Goal: Transaction & Acquisition: Book appointment/travel/reservation

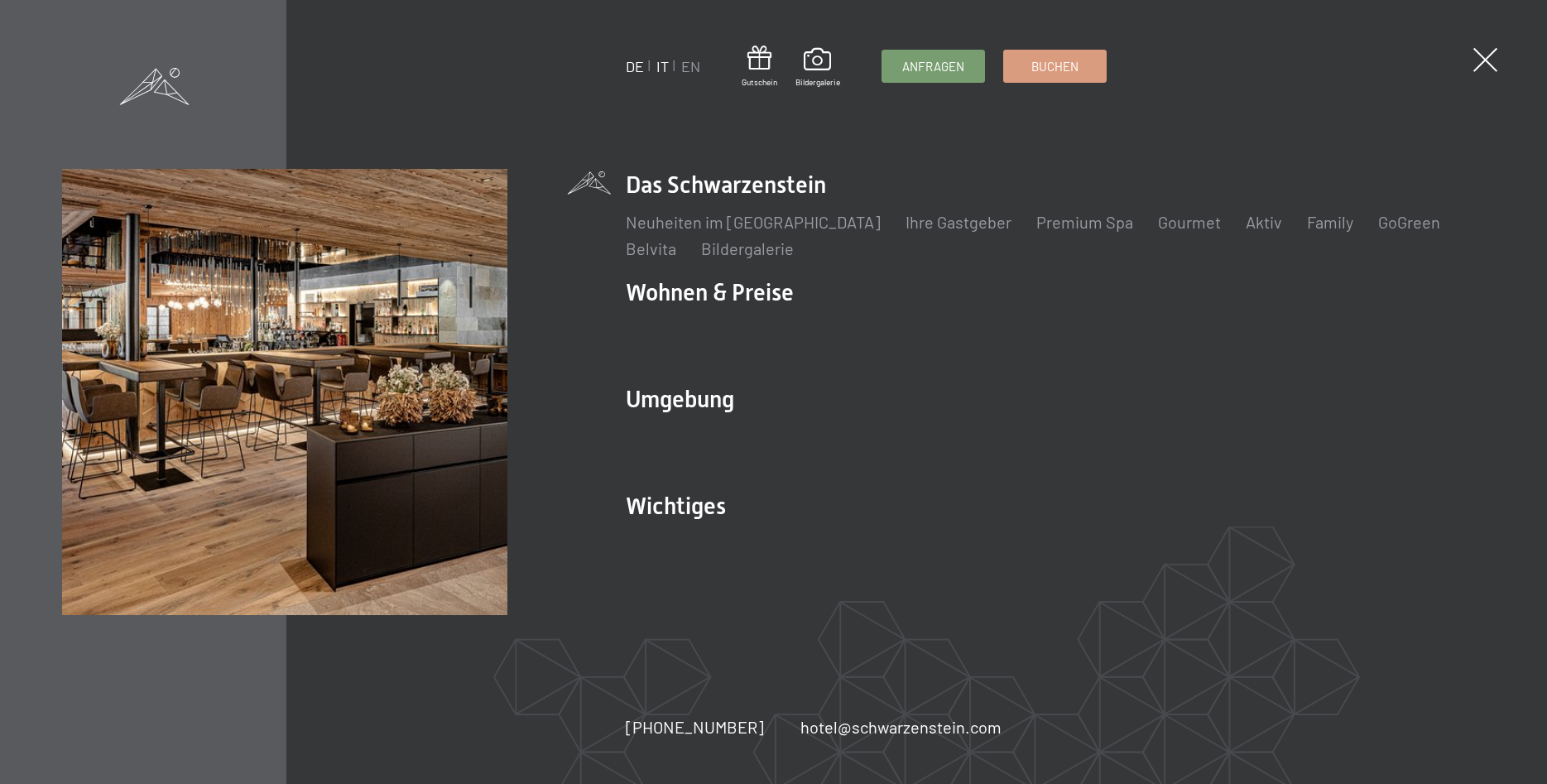
click at [662, 66] on link "IT" at bounding box center [662, 67] width 12 height 18
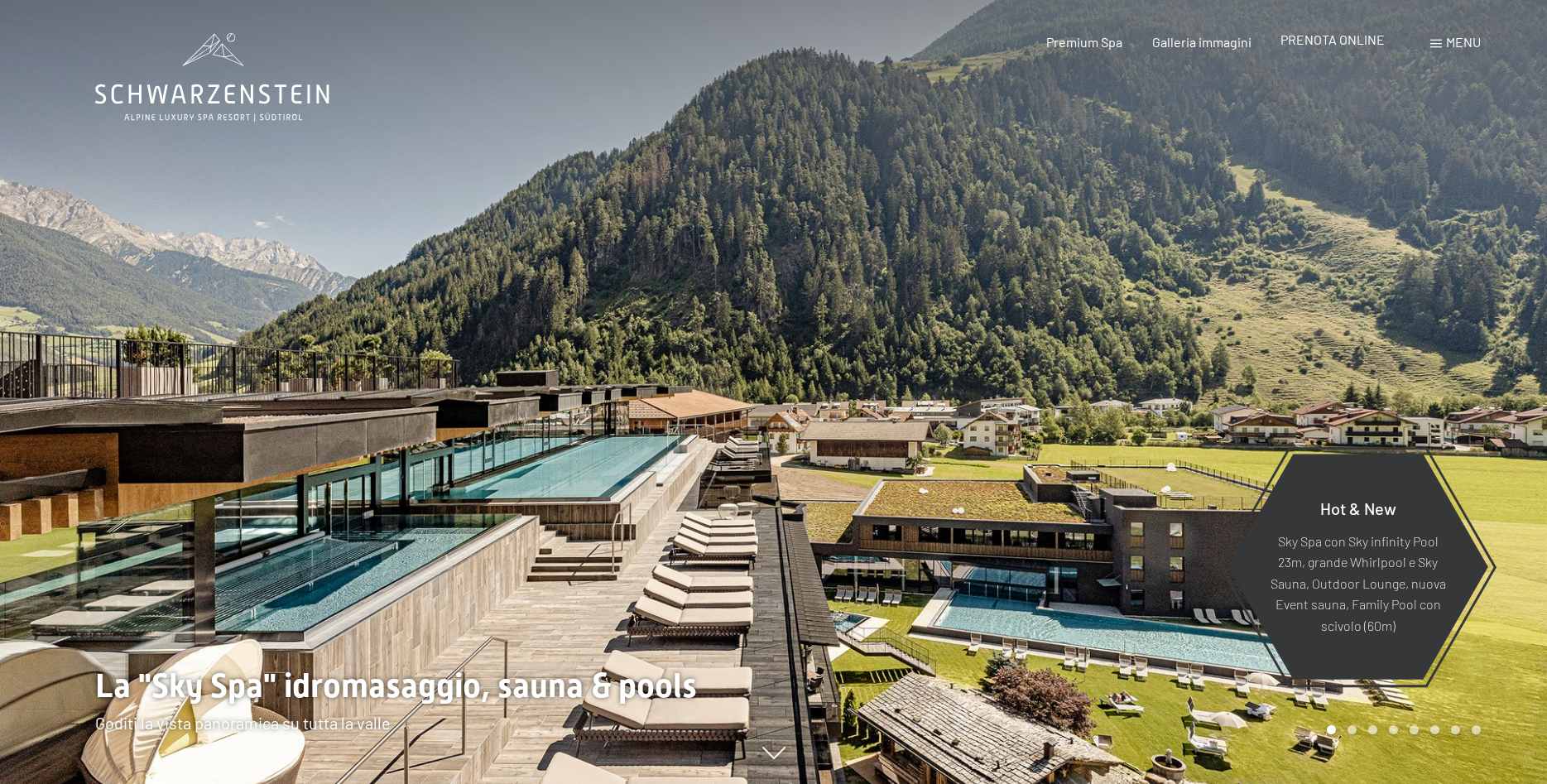
click at [1333, 40] on span "PRENOTA ONLINE" at bounding box center [1332, 39] width 104 height 16
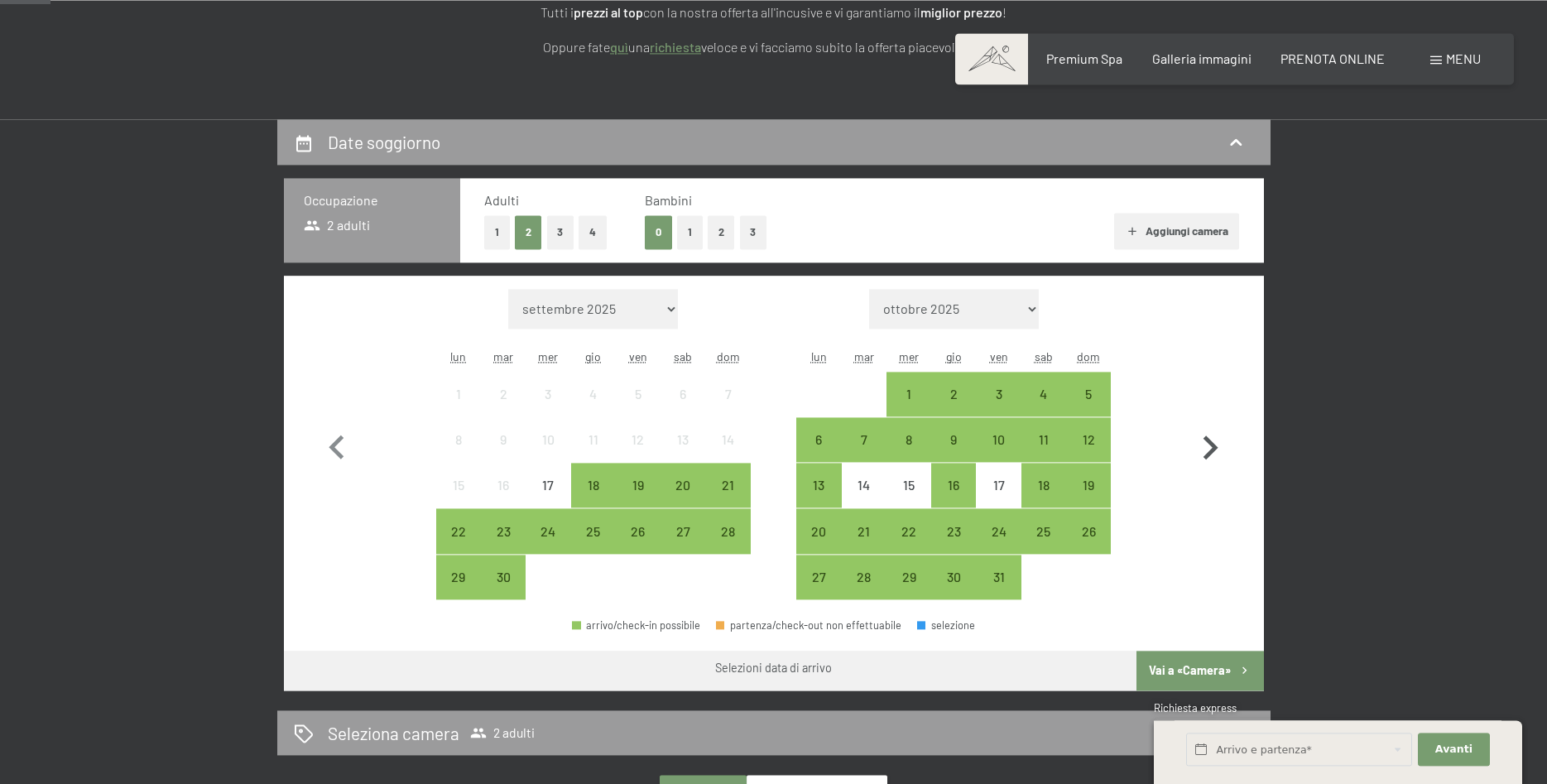
scroll to position [337, 0]
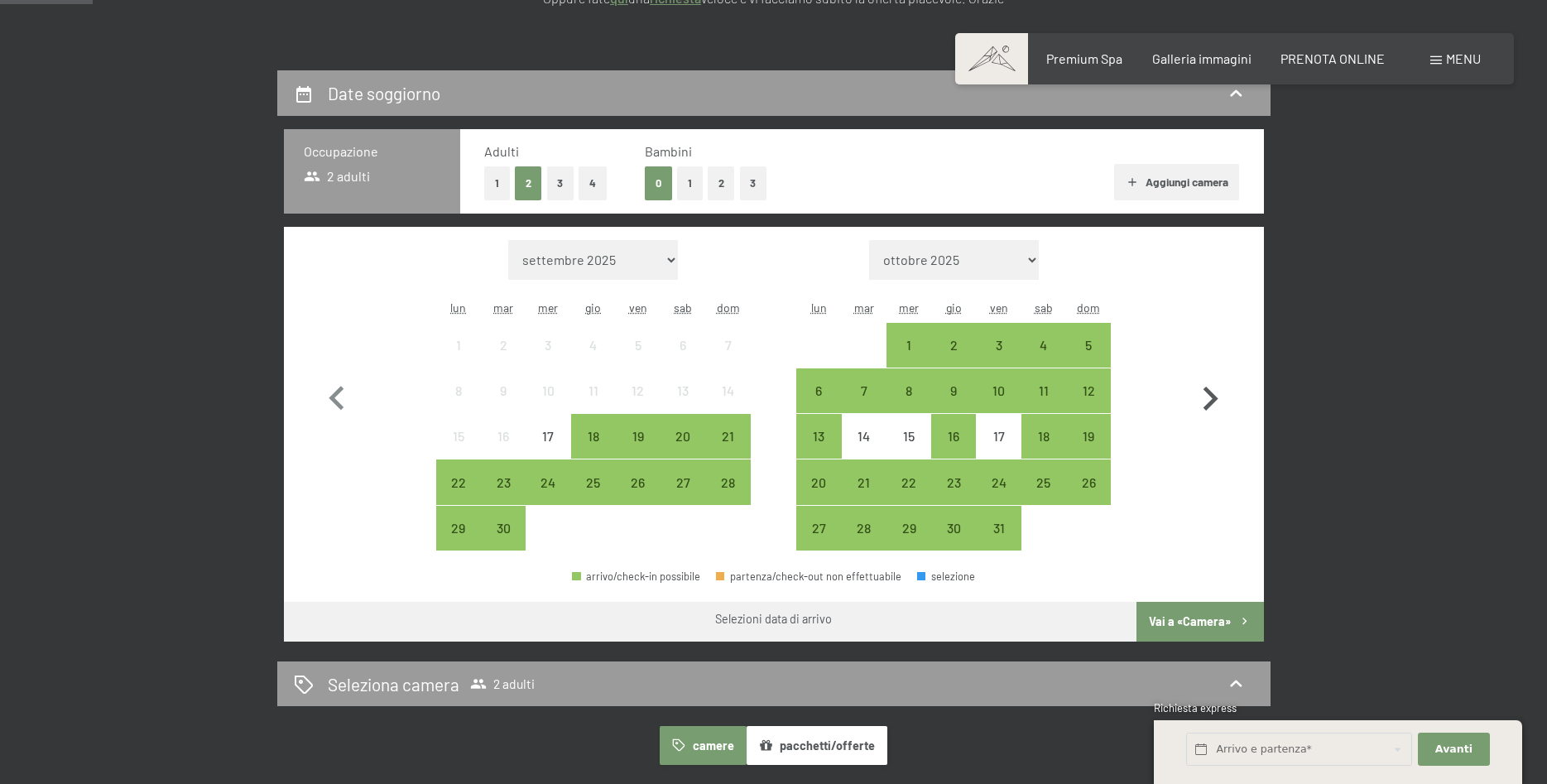
click at [1213, 396] on icon "button" at bounding box center [1211, 398] width 15 height 24
select select "[DATE]"
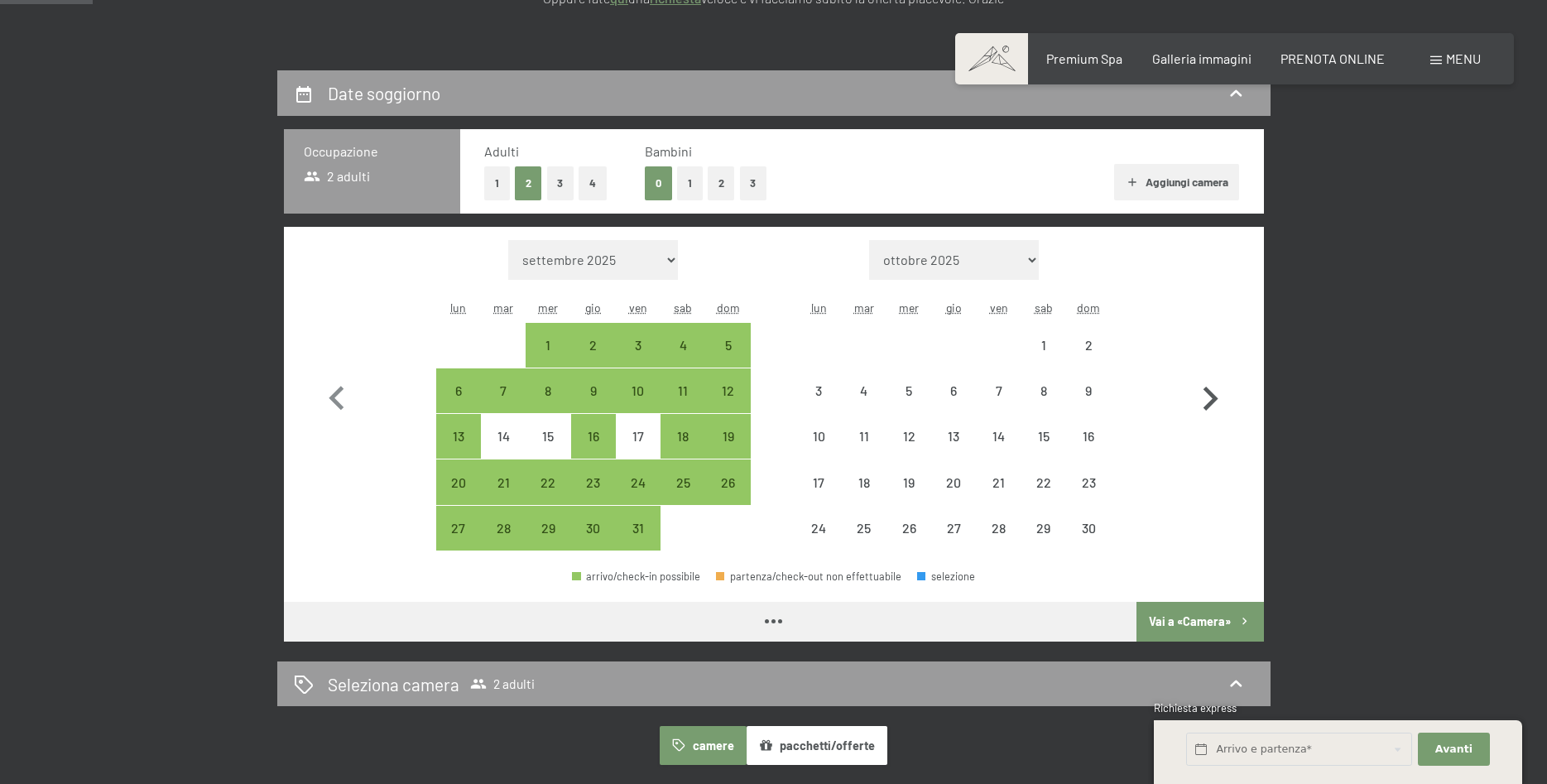
select select "[DATE]"
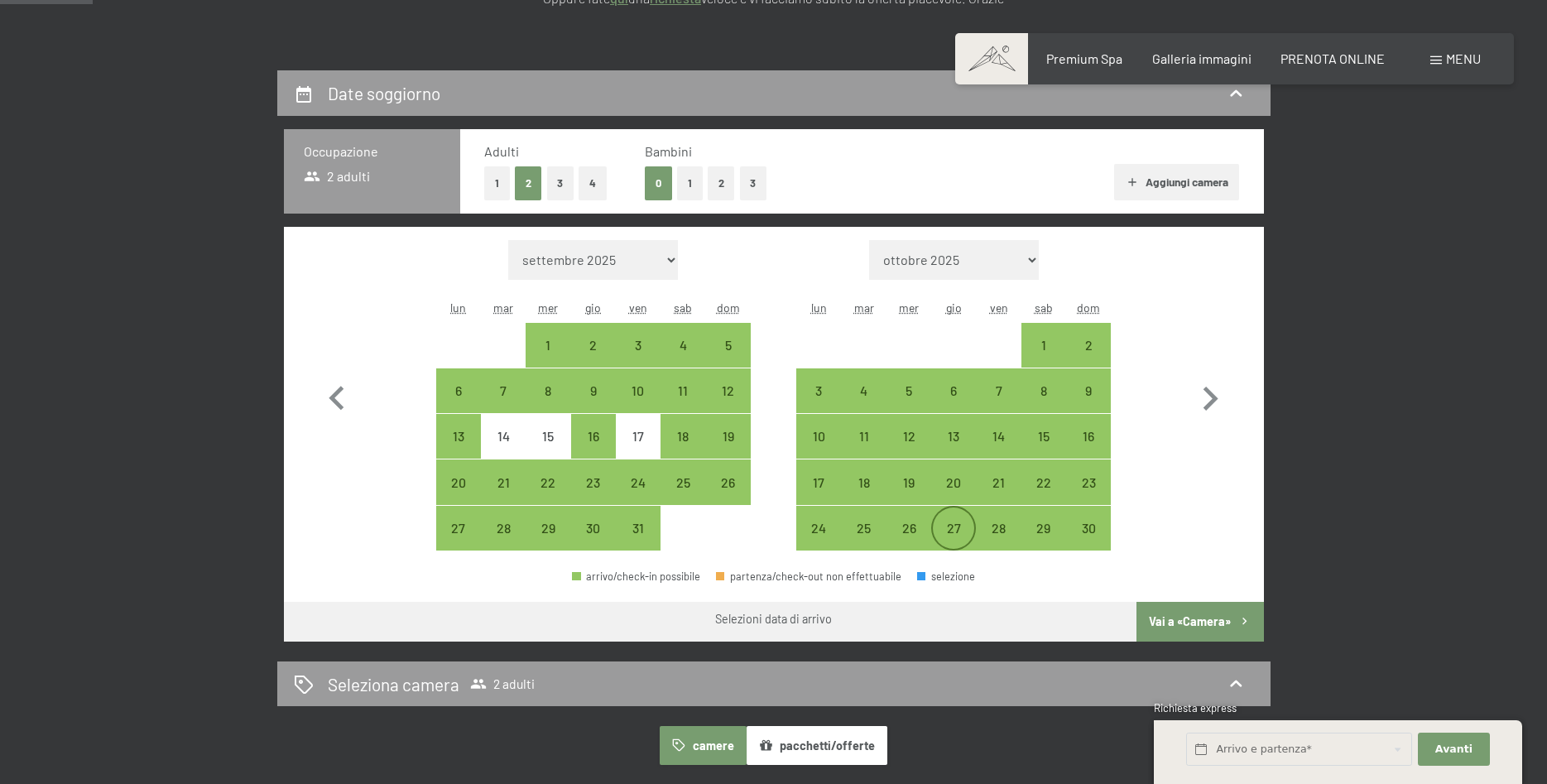
click at [947, 538] on div "27" at bounding box center [953, 542] width 42 height 42
select select "[DATE]"
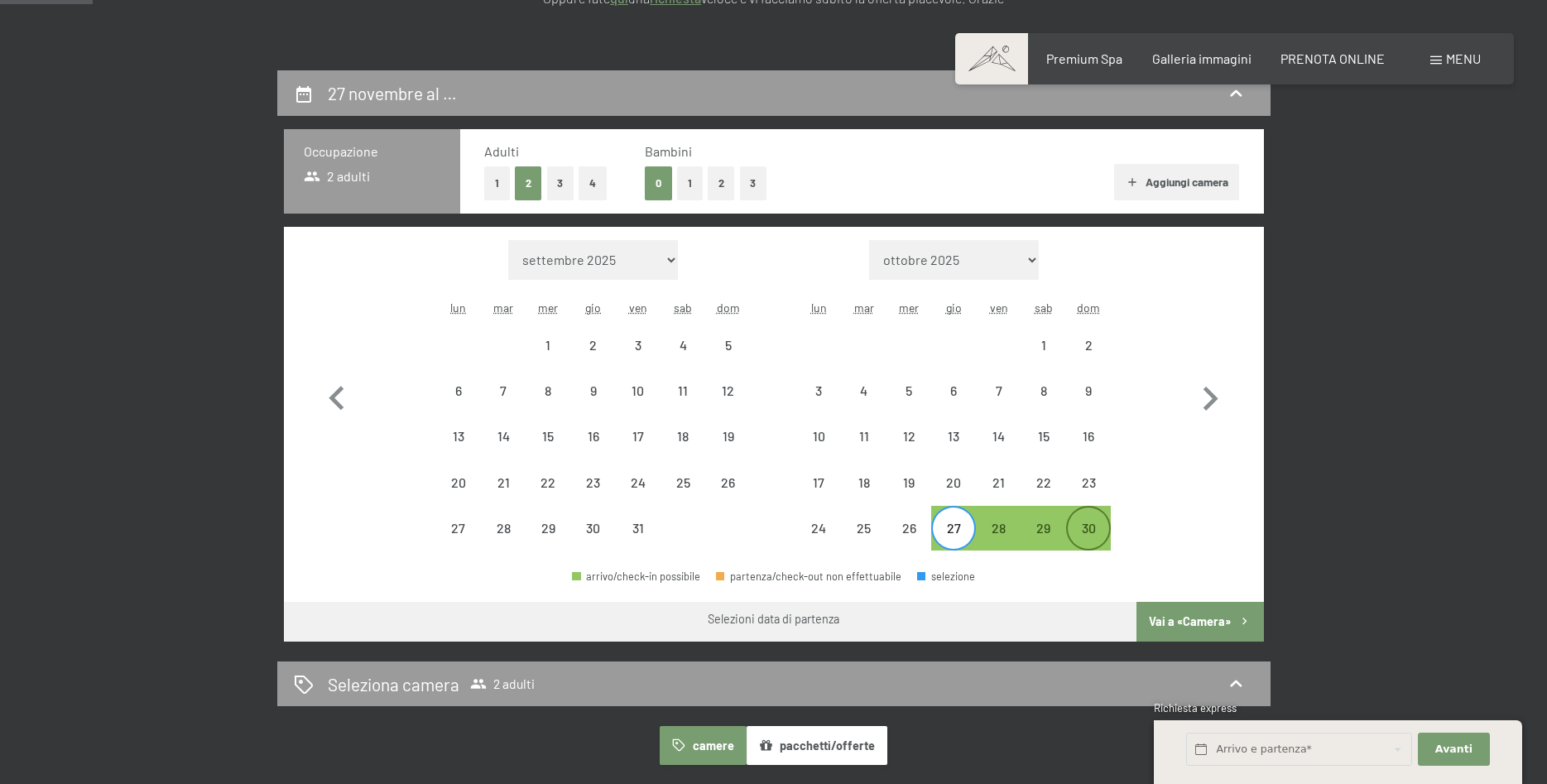
click at [1087, 530] on div "30" at bounding box center [1088, 542] width 42 height 42
select select "[DATE]"
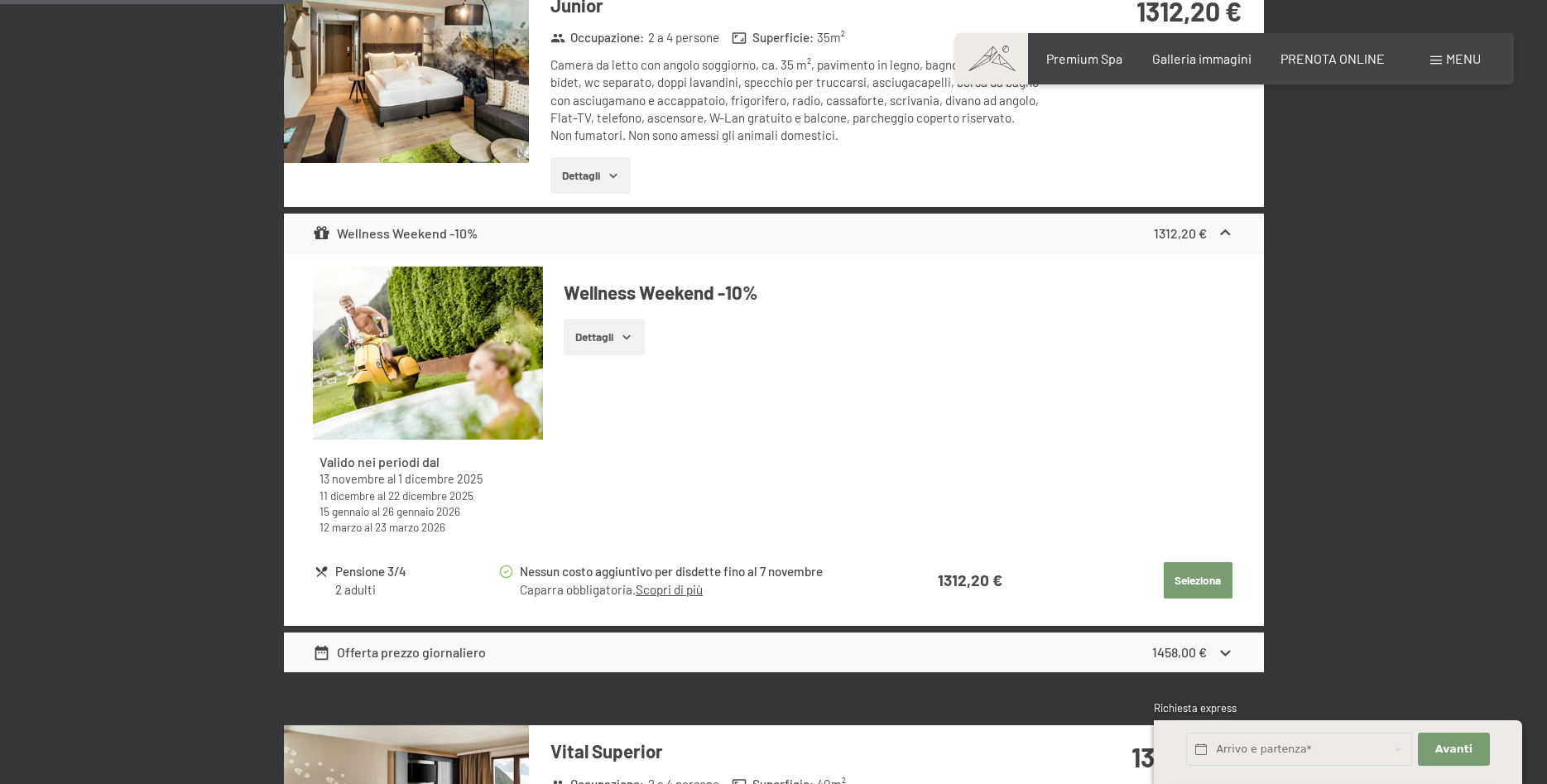
scroll to position [1267, 0]
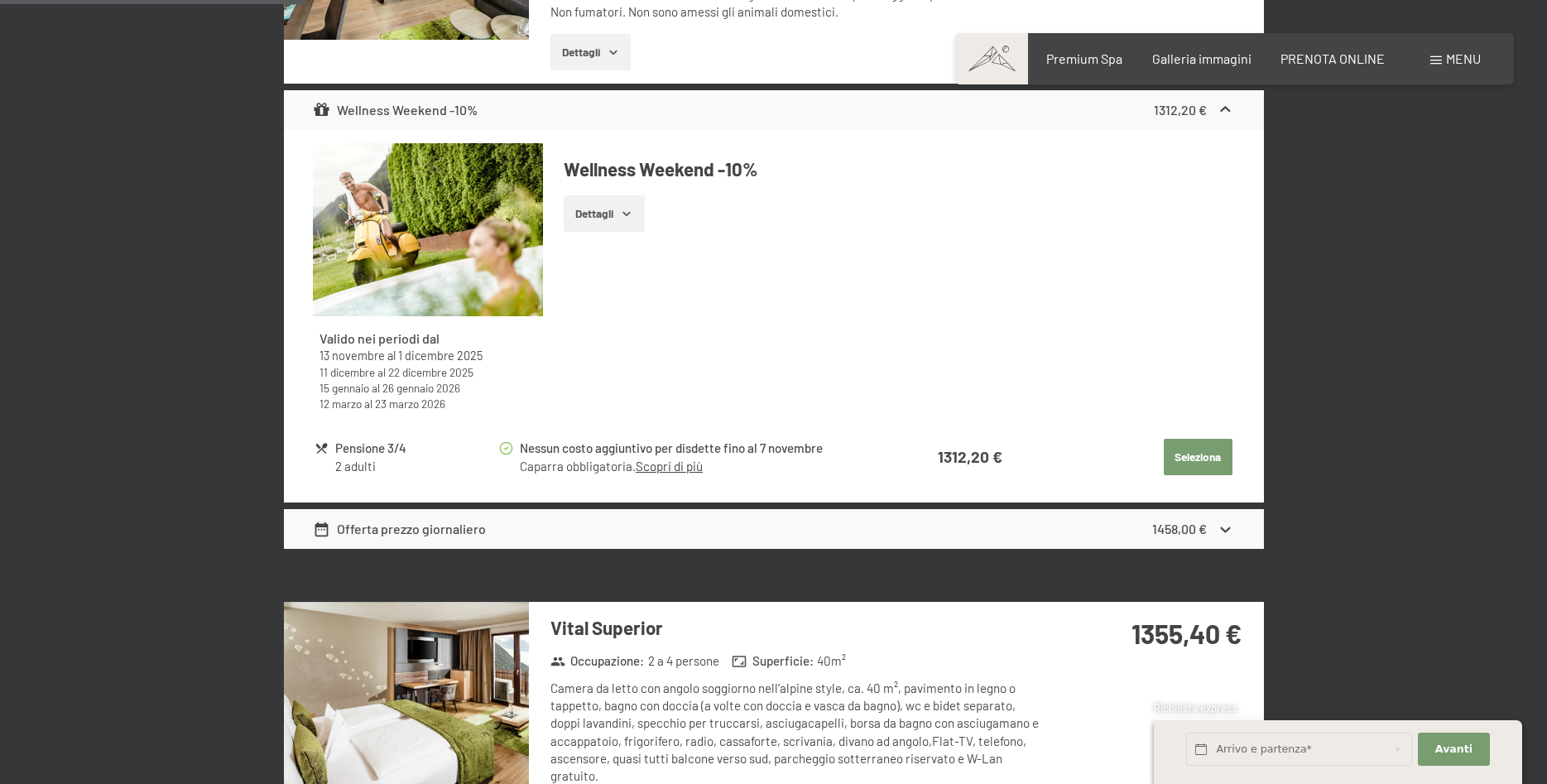
click at [633, 212] on icon "button" at bounding box center [627, 214] width 13 height 13
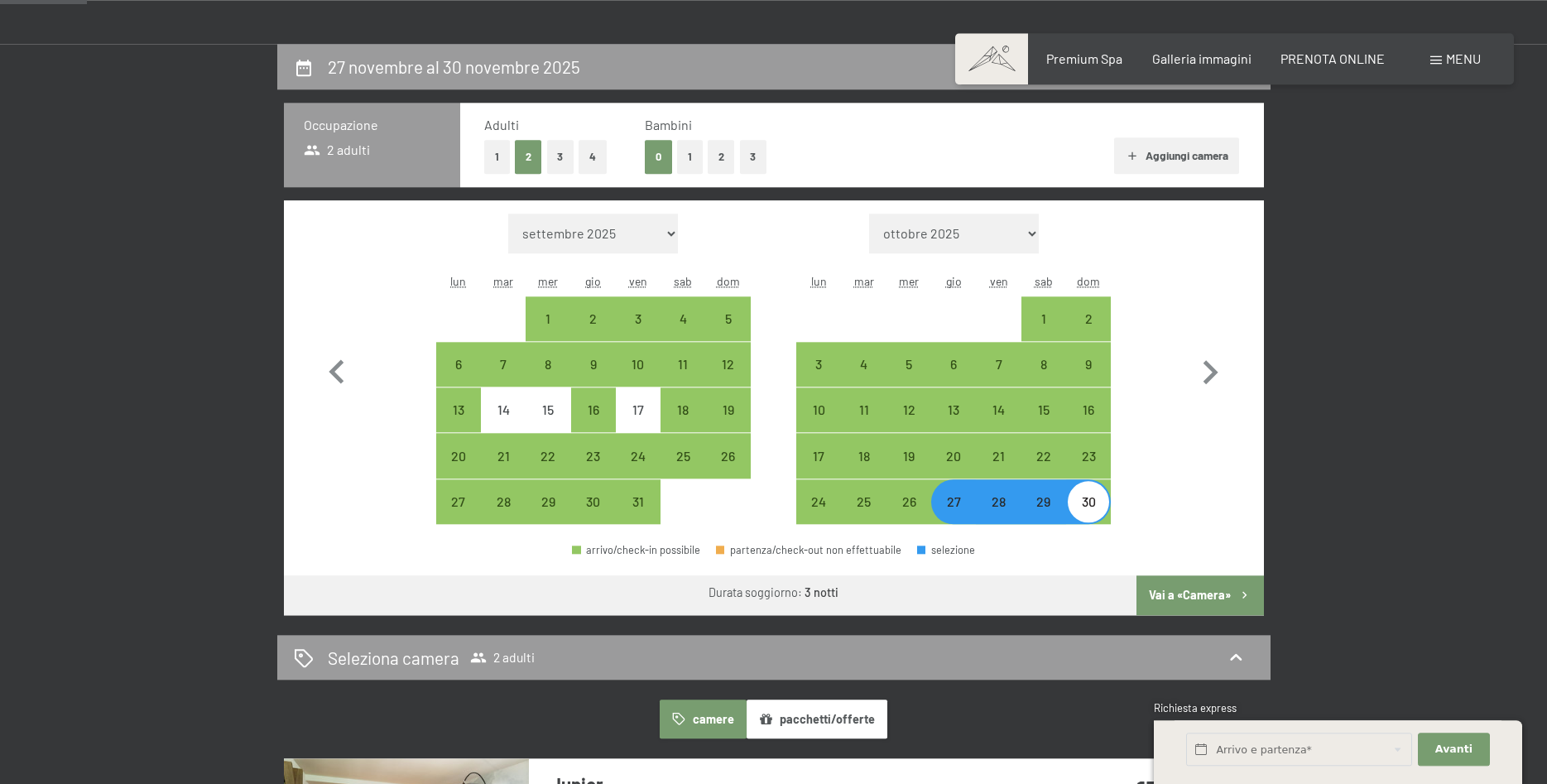
scroll to position [507, 0]
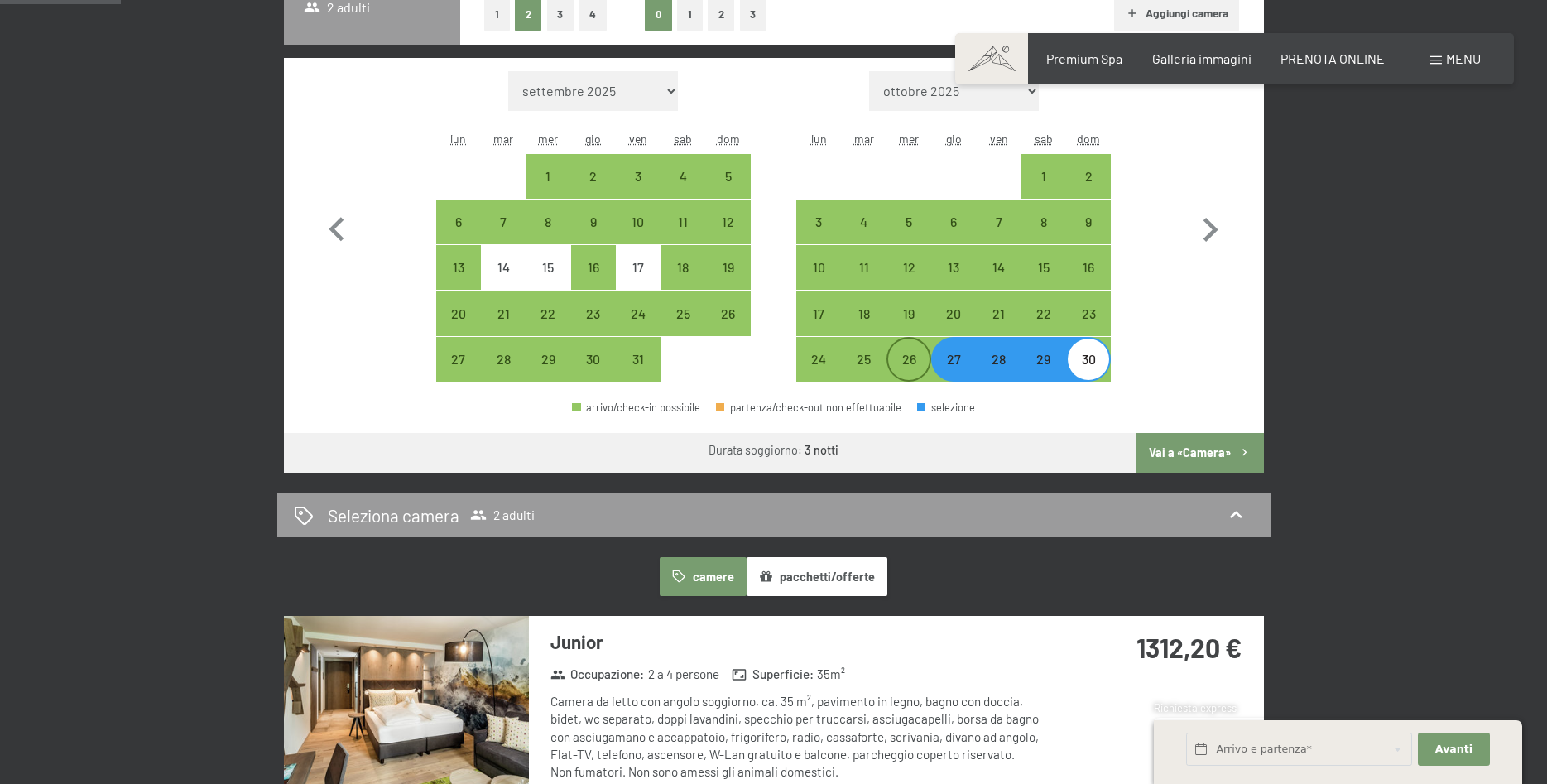
click at [902, 361] on div "26" at bounding box center [909, 373] width 42 height 42
select select "[DATE]"
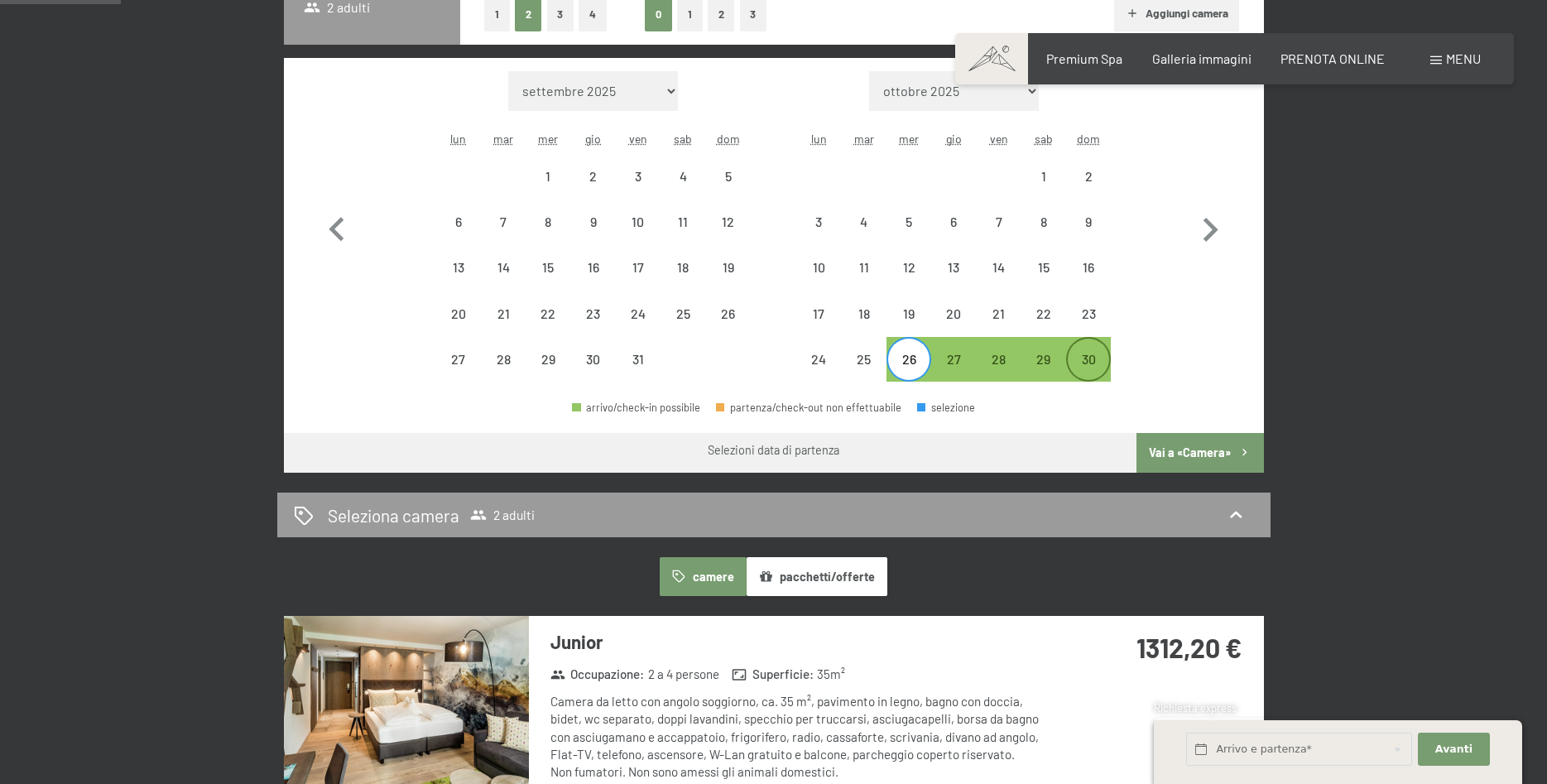
click at [1094, 362] on div "30" at bounding box center [1088, 373] width 42 height 42
select select "[DATE]"
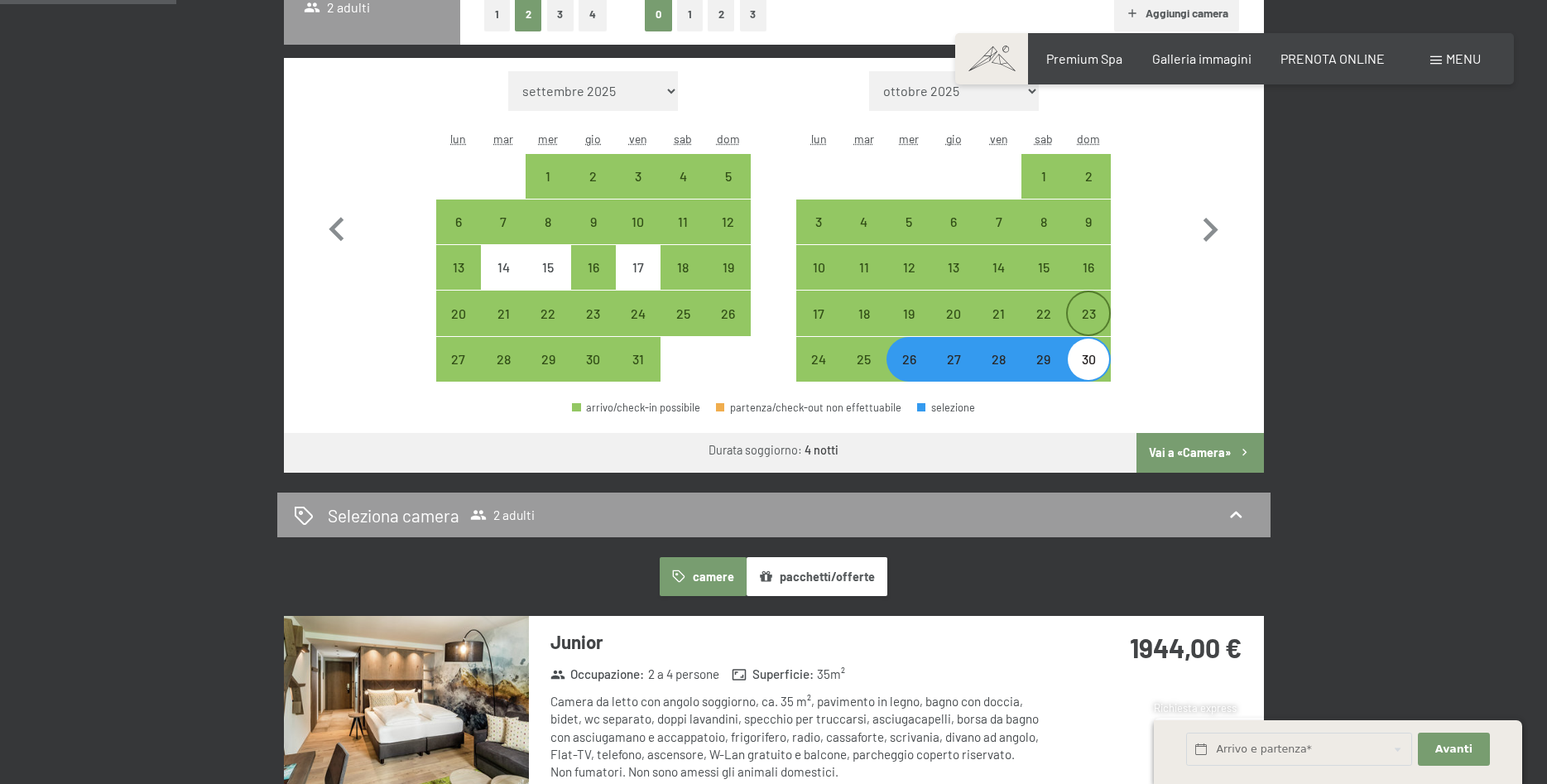
click at [1087, 315] on div "23" at bounding box center [1088, 327] width 42 height 42
select select "[DATE]"
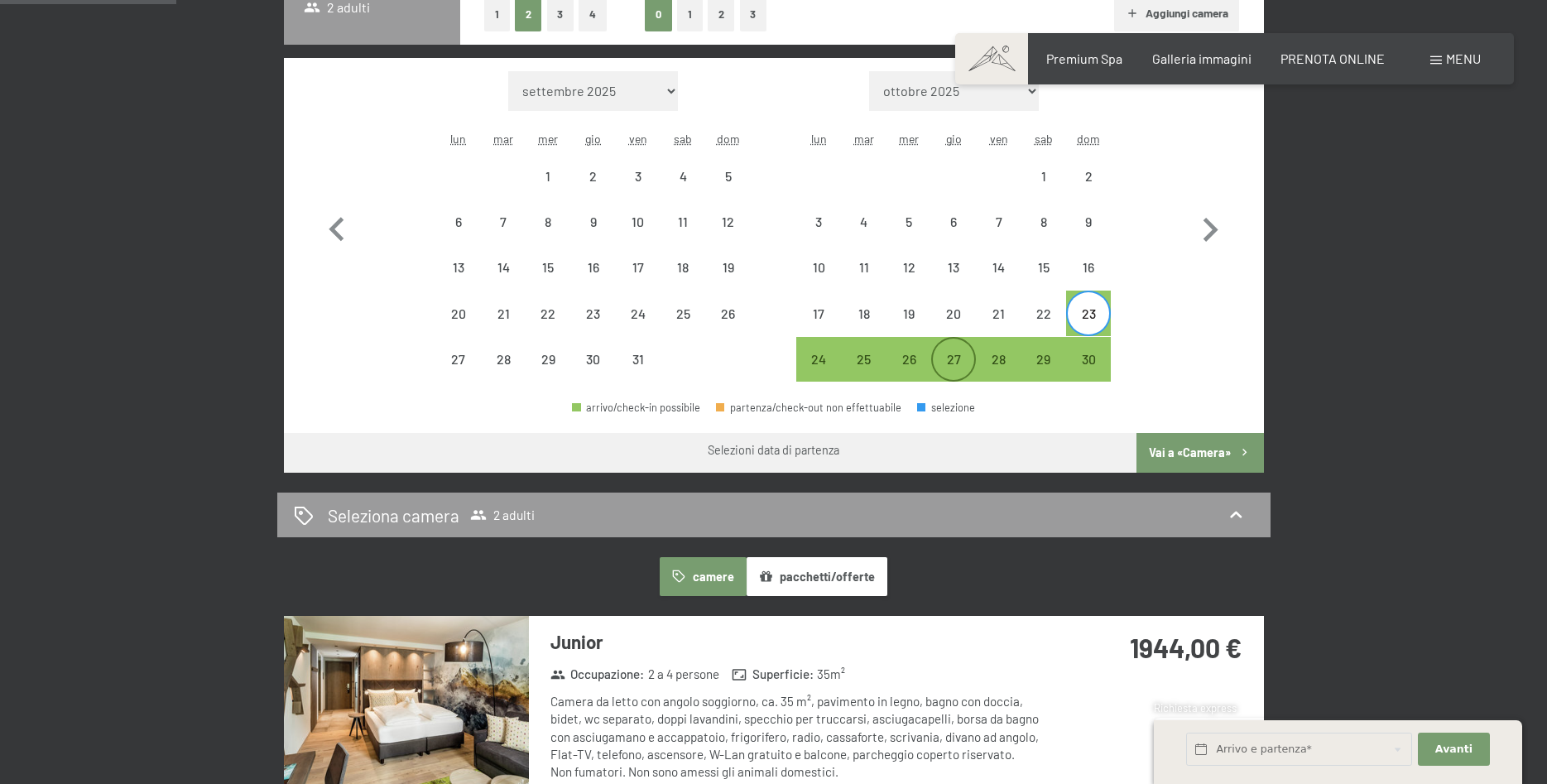
click at [953, 350] on div "27" at bounding box center [953, 359] width 42 height 42
select select "[DATE]"
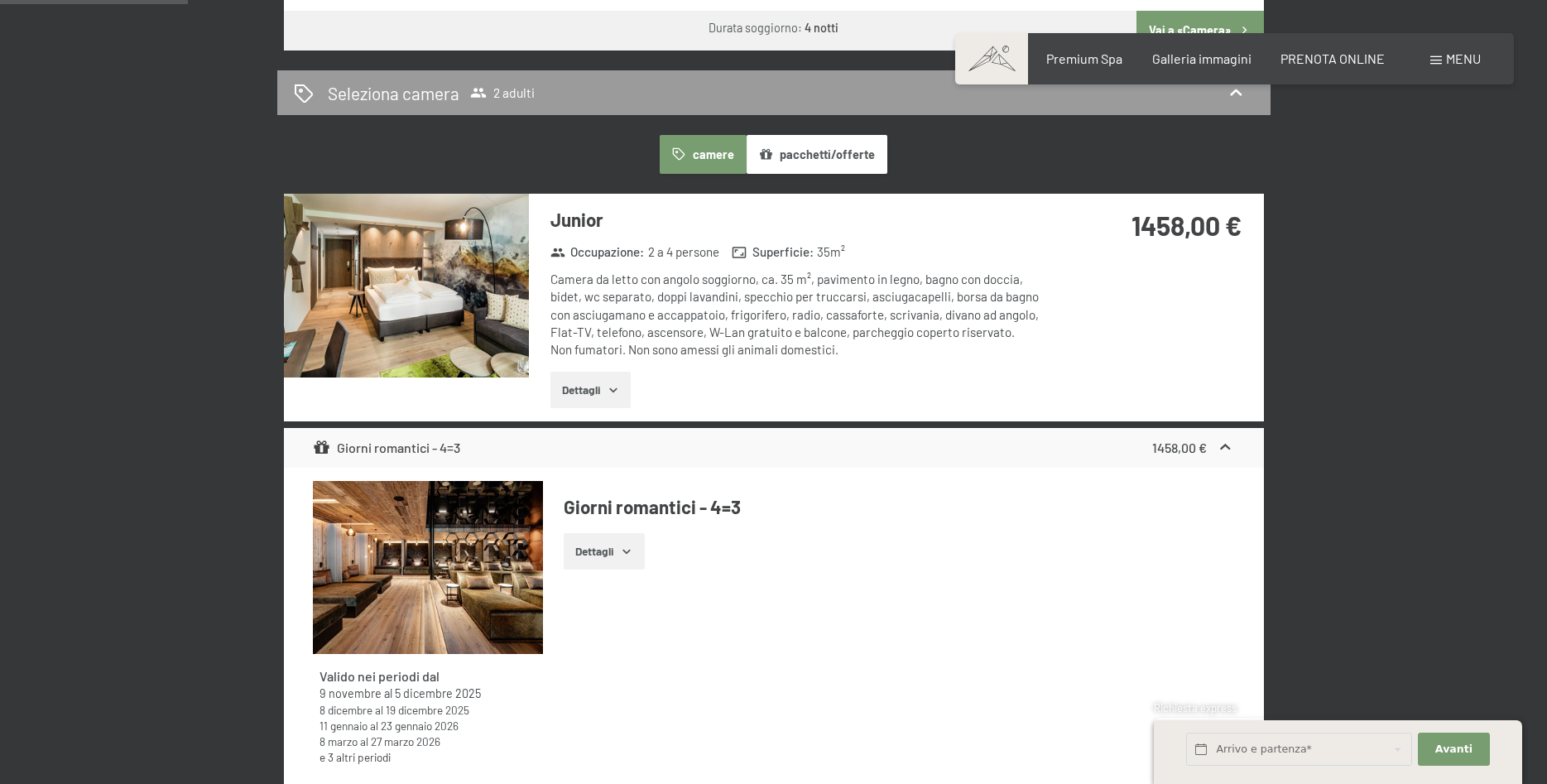
scroll to position [676, 0]
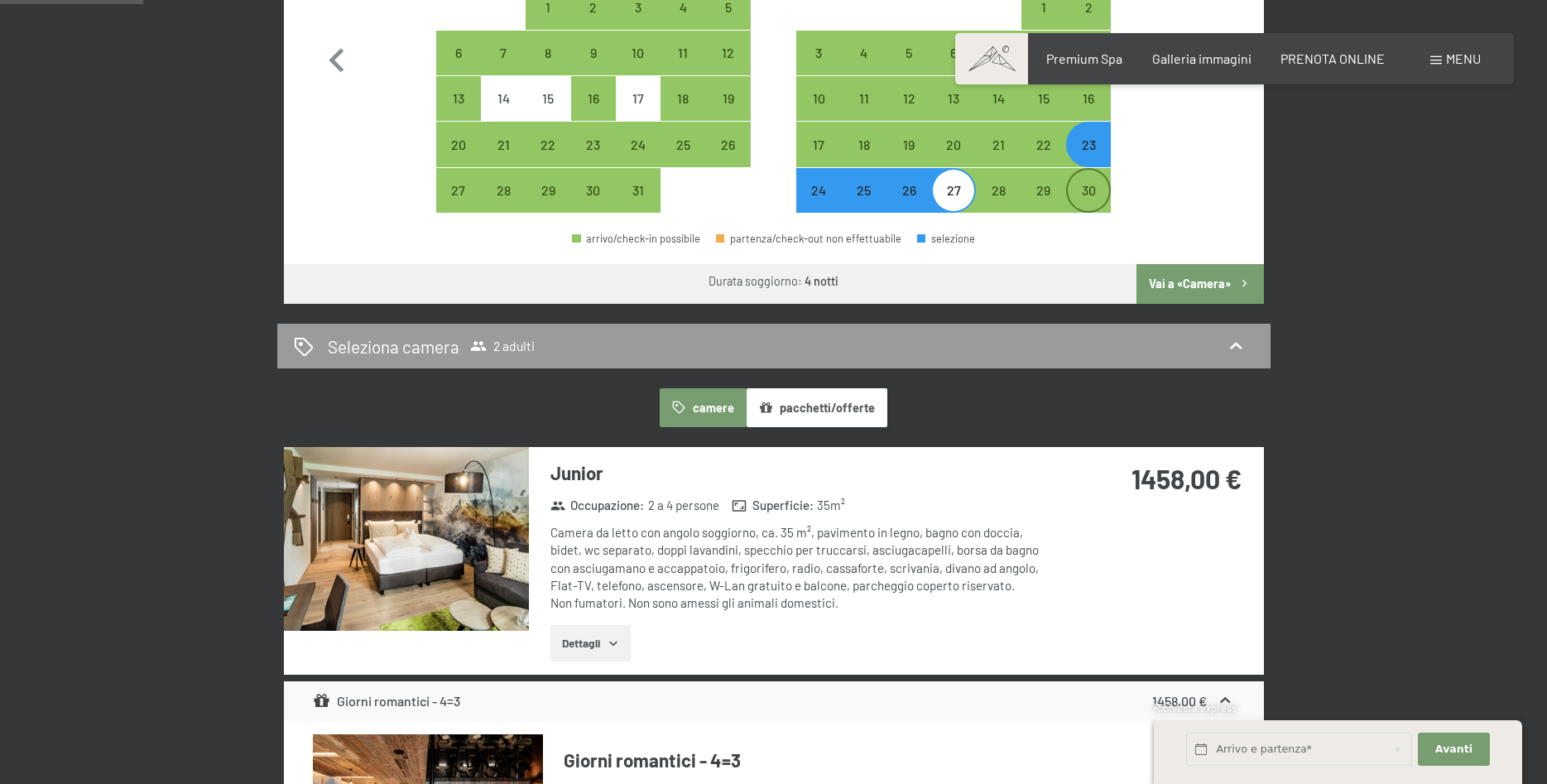
click at [1084, 197] on div "30" at bounding box center [1088, 204] width 42 height 42
select select "[DATE]"
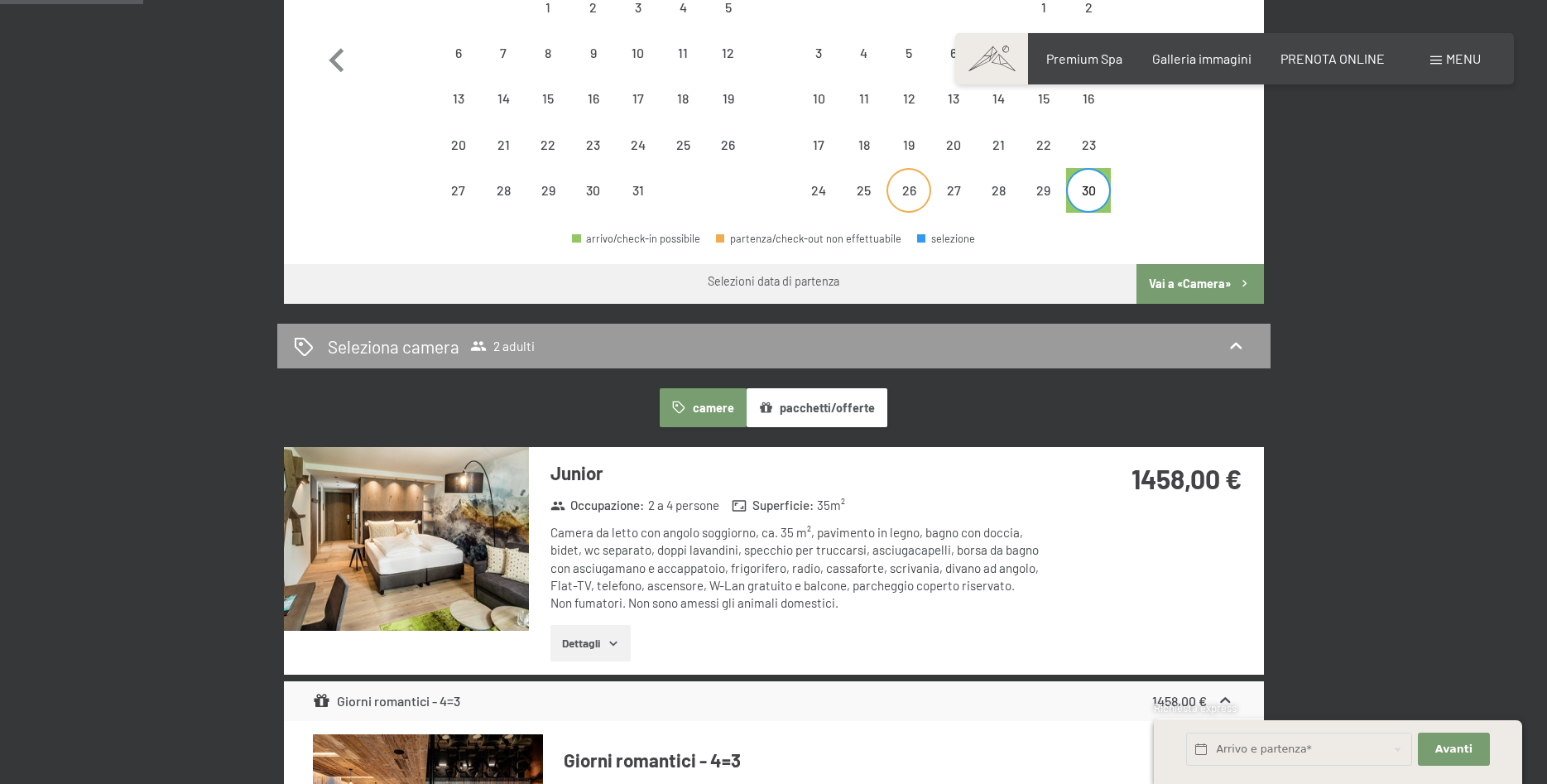
click at [920, 186] on div "26" at bounding box center [909, 204] width 42 height 42
select select "[DATE]"
click at [1100, 196] on div "30" at bounding box center [1088, 204] width 42 height 42
select select "[DATE]"
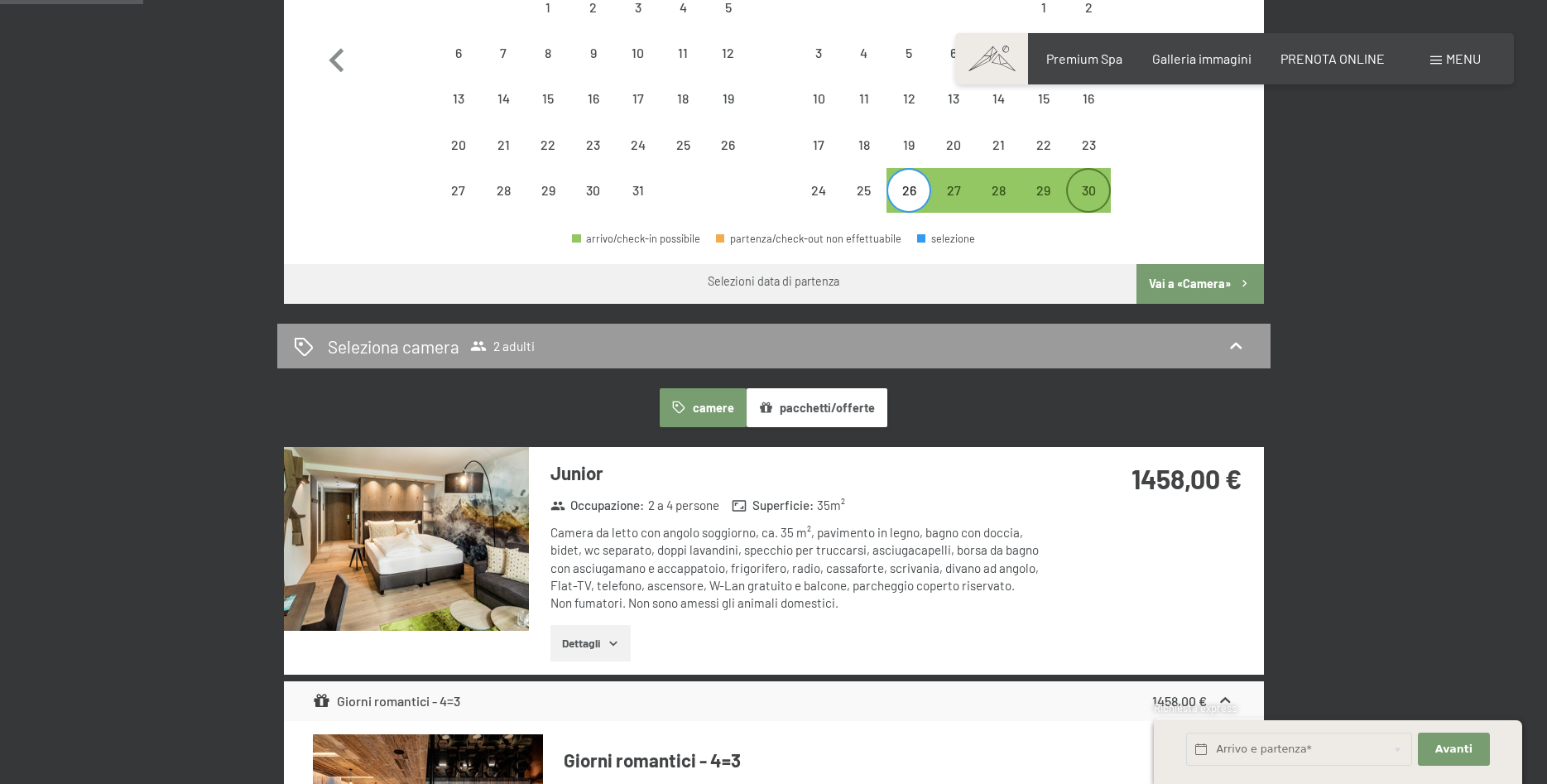
select select "[DATE]"
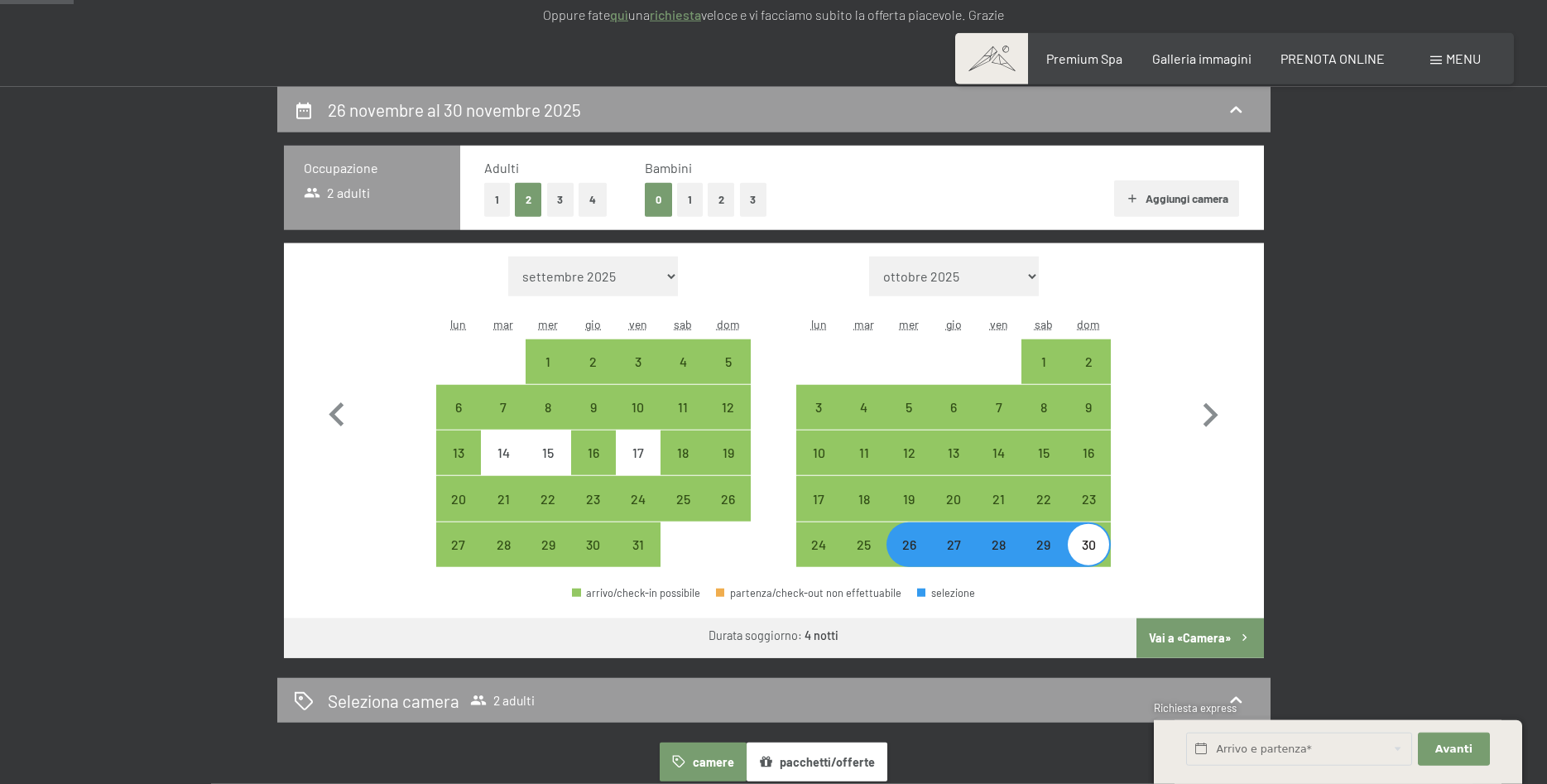
scroll to position [507, 0]
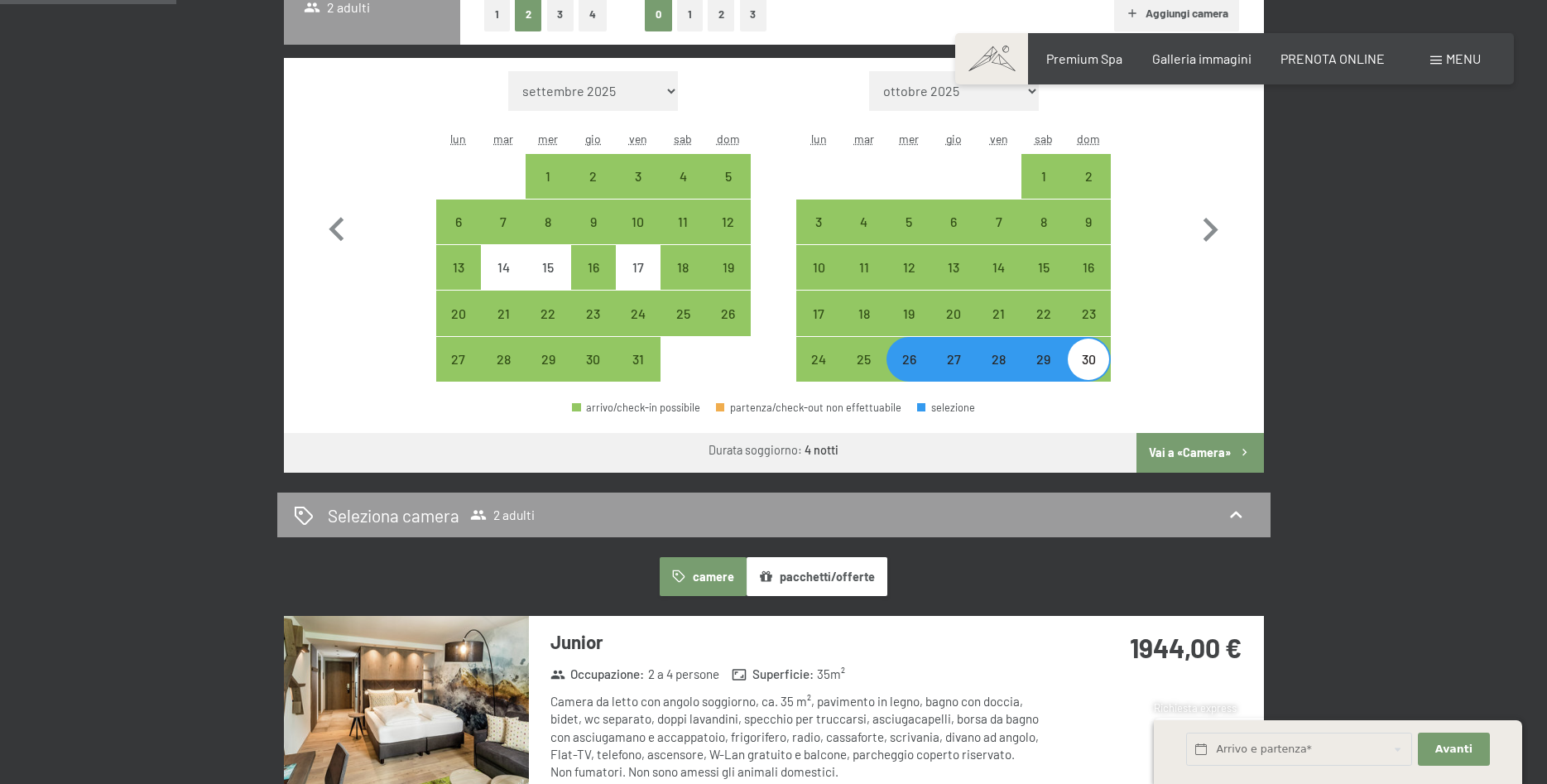
click at [960, 358] on div "27" at bounding box center [953, 373] width 42 height 42
select select "[DATE]"
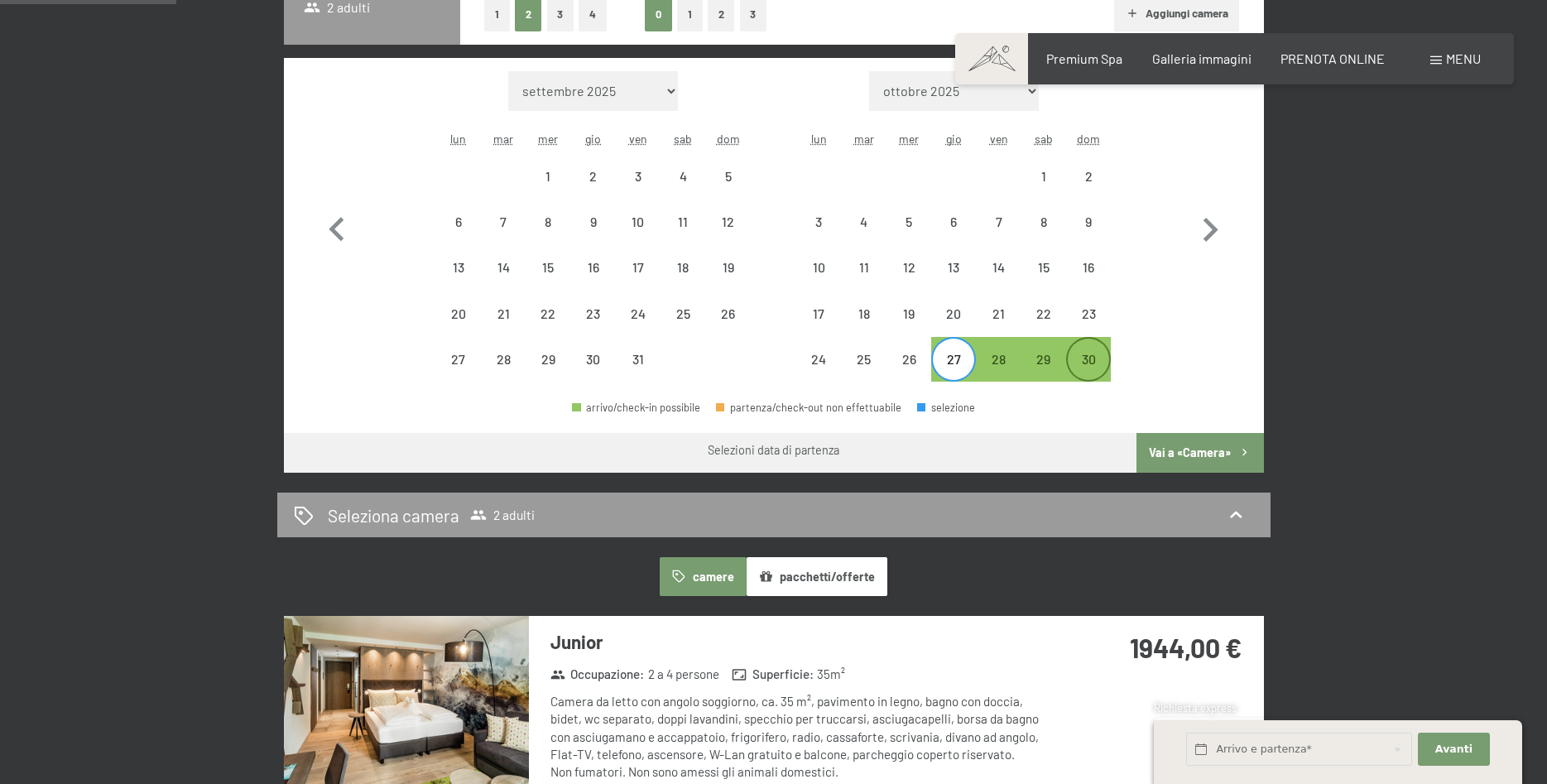
click at [1090, 357] on div "30" at bounding box center [1088, 373] width 42 height 42
select select "[DATE]"
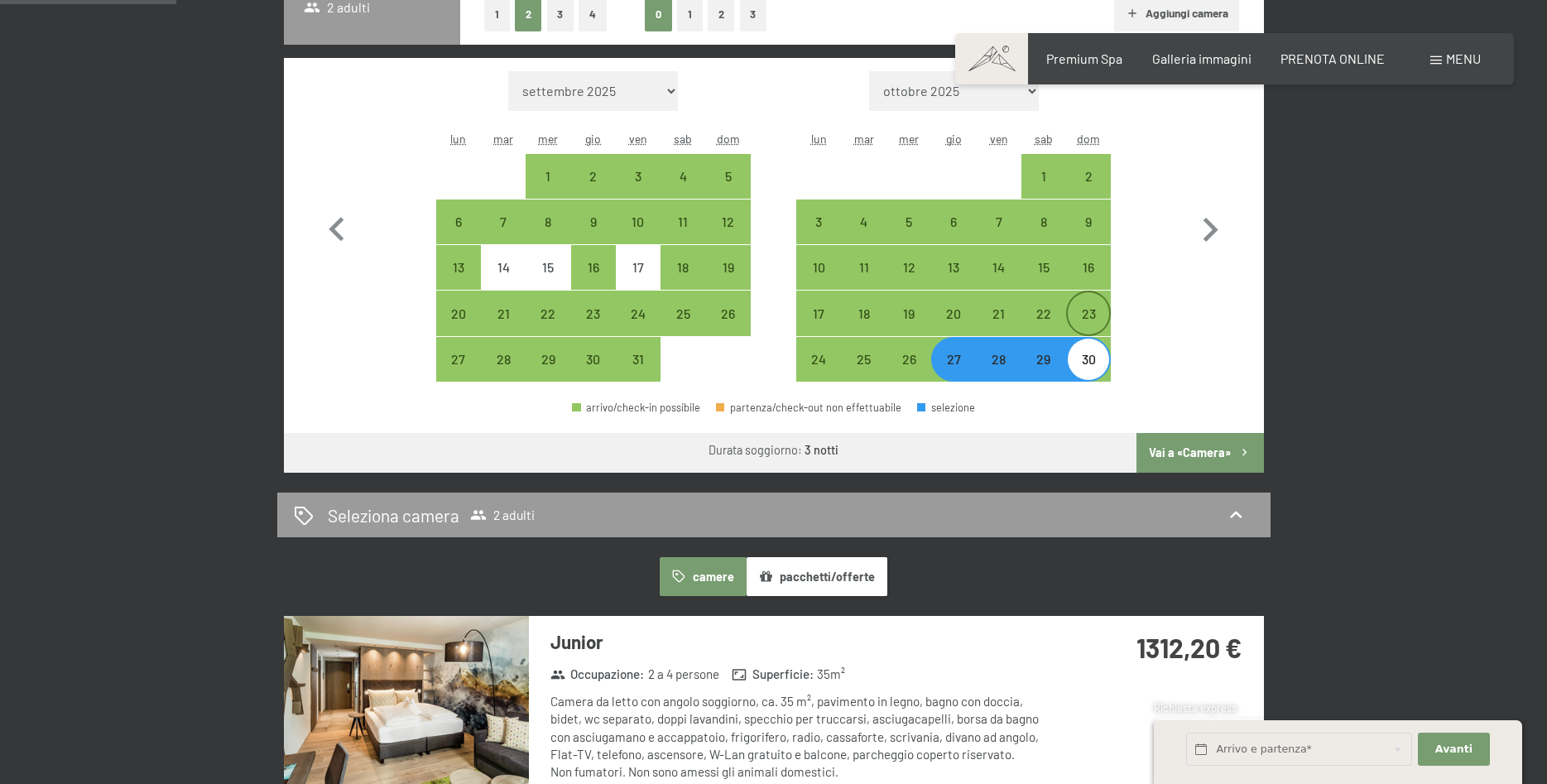
click at [1082, 311] on div "23" at bounding box center [1088, 327] width 42 height 42
select select "[DATE]"
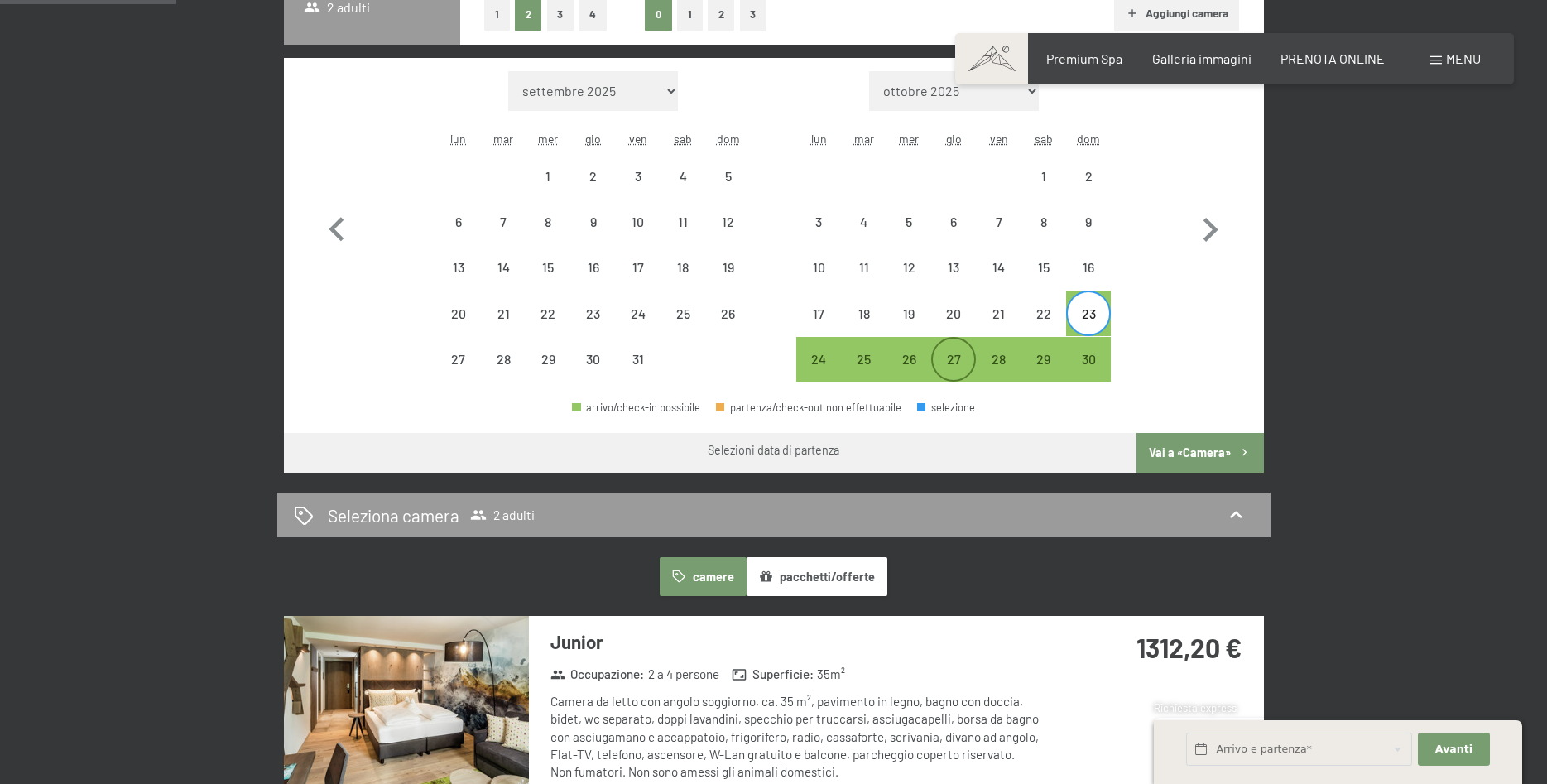
click at [957, 344] on div "27" at bounding box center [953, 359] width 42 height 42
select select "[DATE]"
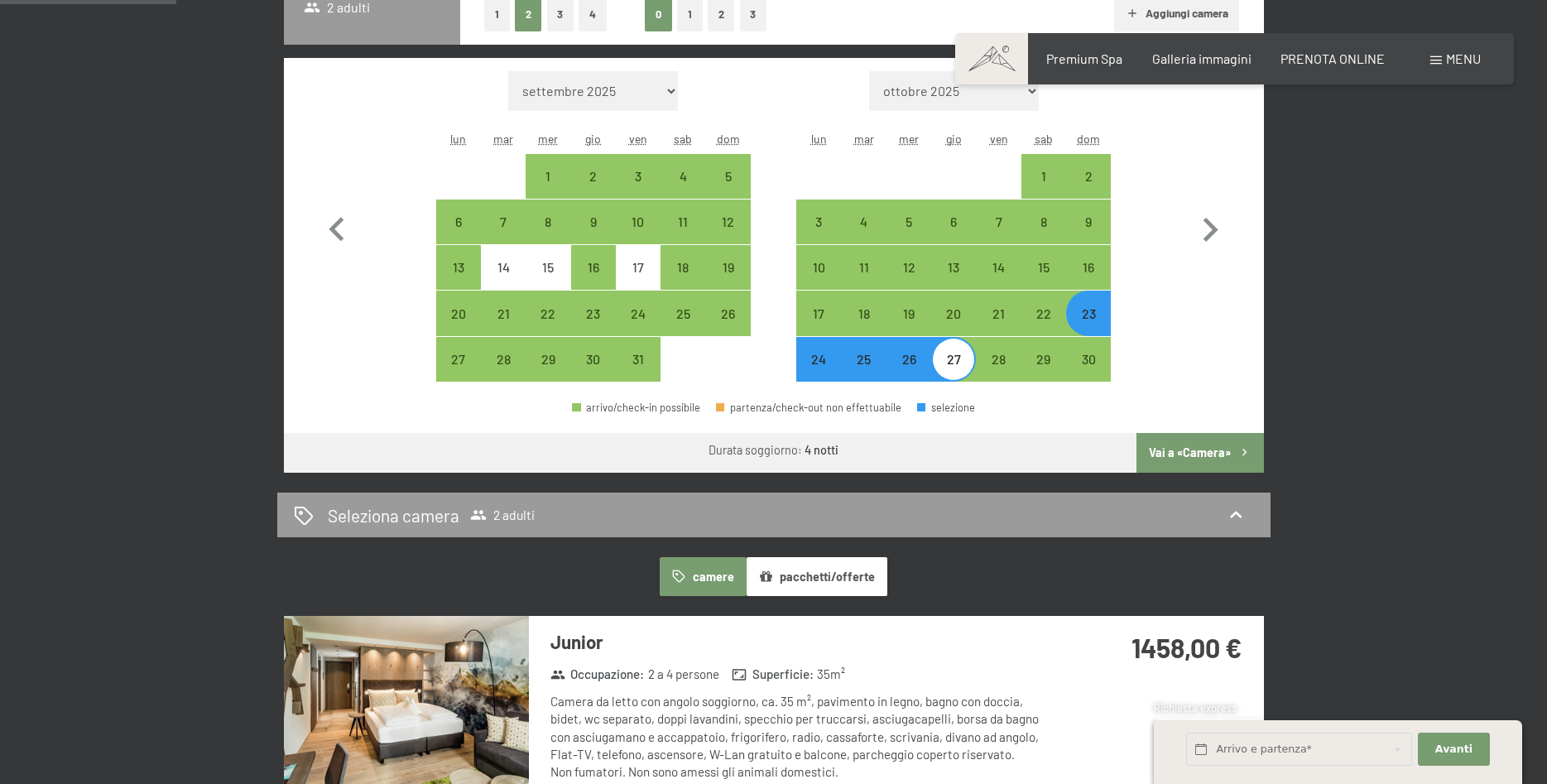
click at [958, 359] on div "27" at bounding box center [953, 373] width 42 height 42
select select "[DATE]"
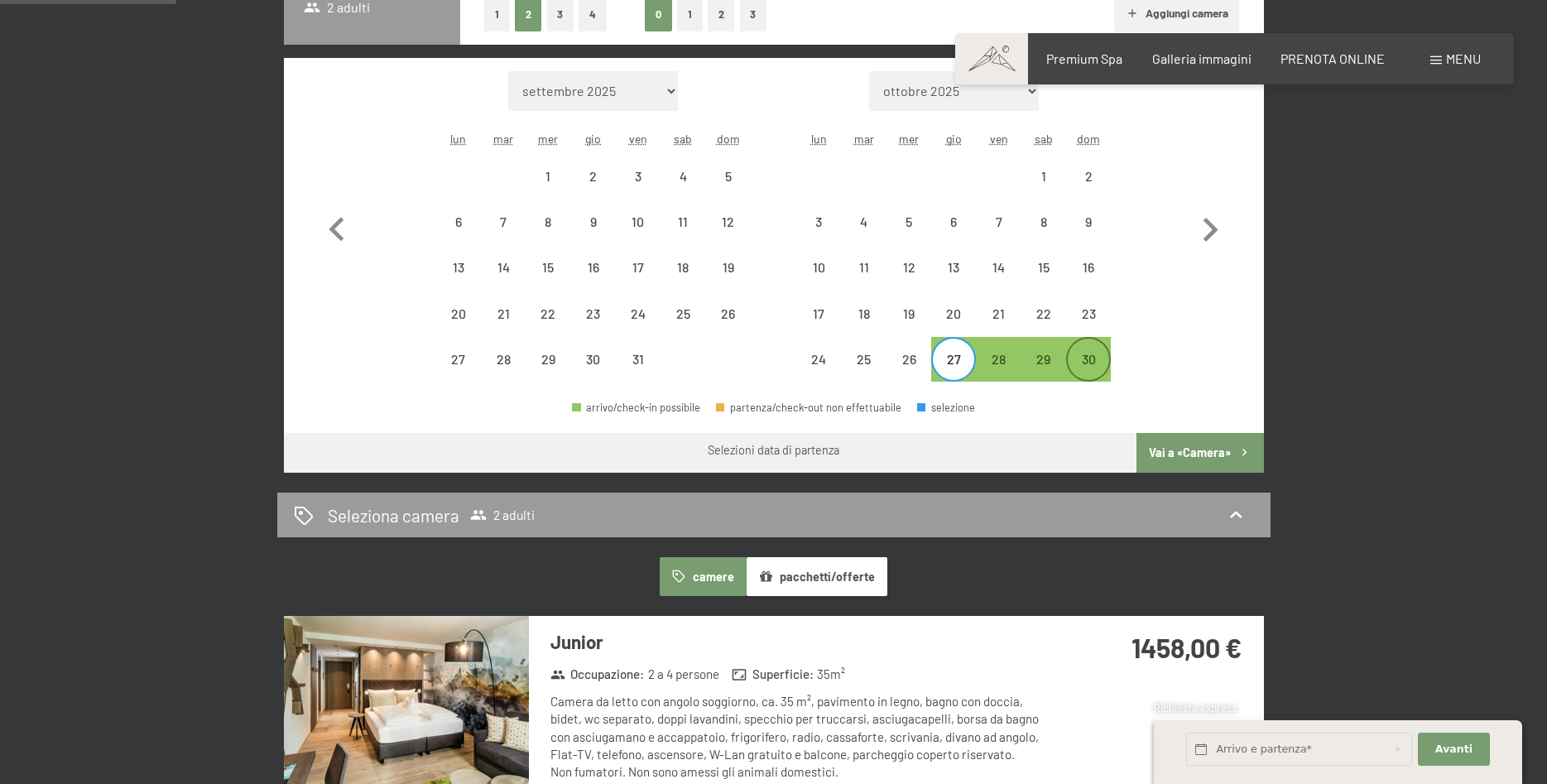
click at [1081, 360] on div "30" at bounding box center [1088, 373] width 42 height 42
select select "[DATE]"
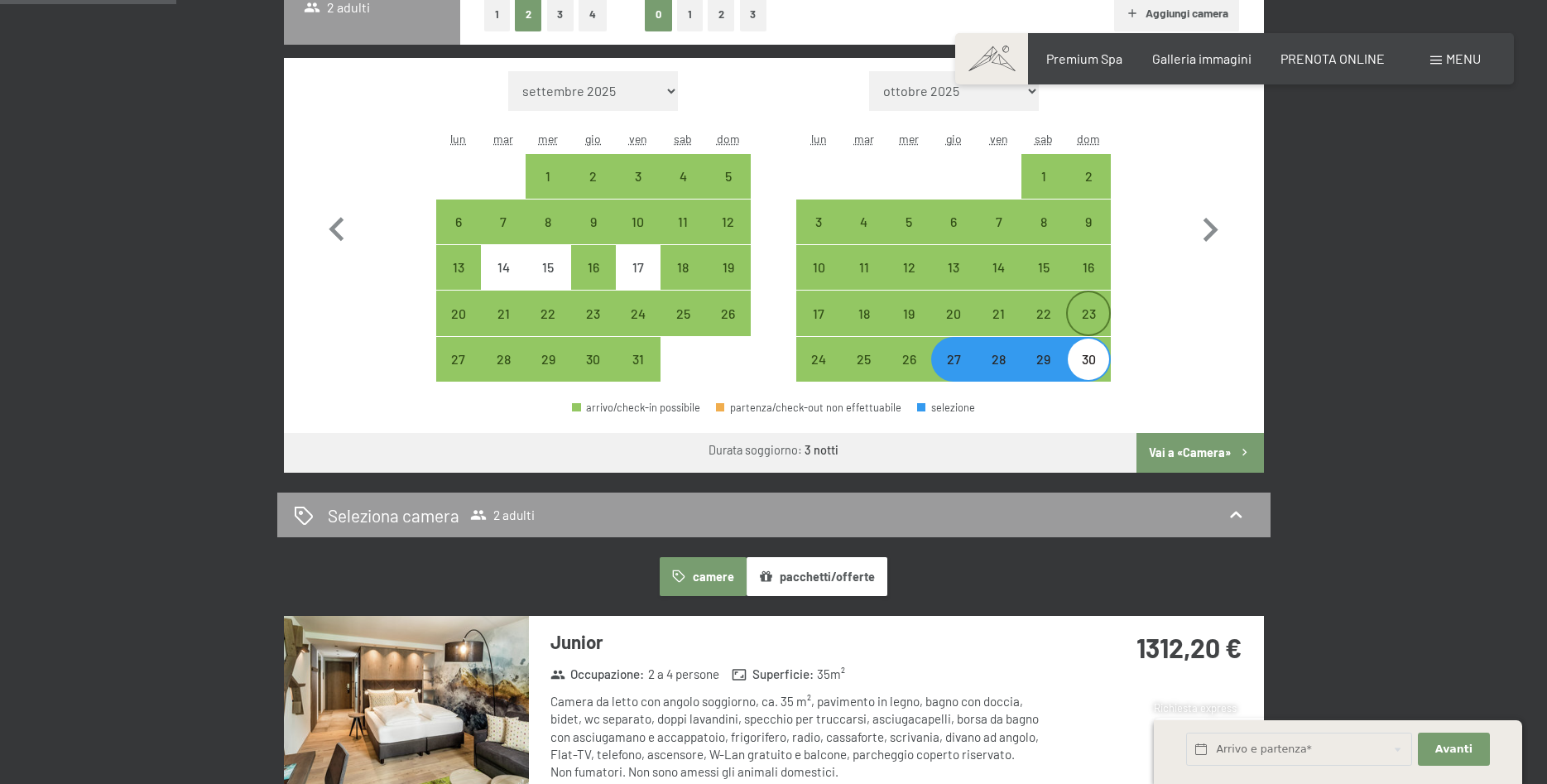
click at [1090, 320] on div "23" at bounding box center [1088, 327] width 42 height 42
select select "[DATE]"
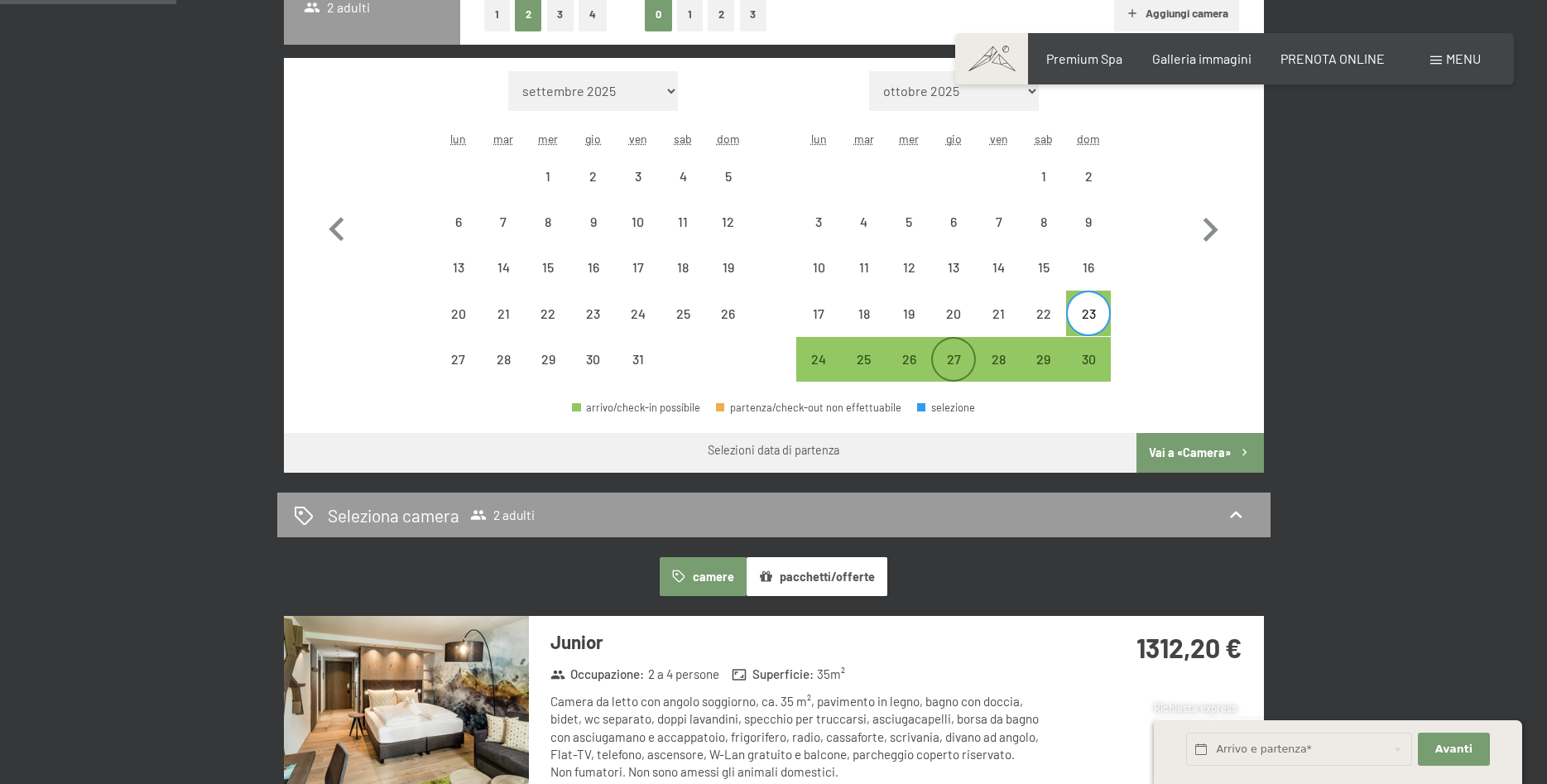
click at [950, 361] on div "27" at bounding box center [953, 373] width 42 height 42
select select "[DATE]"
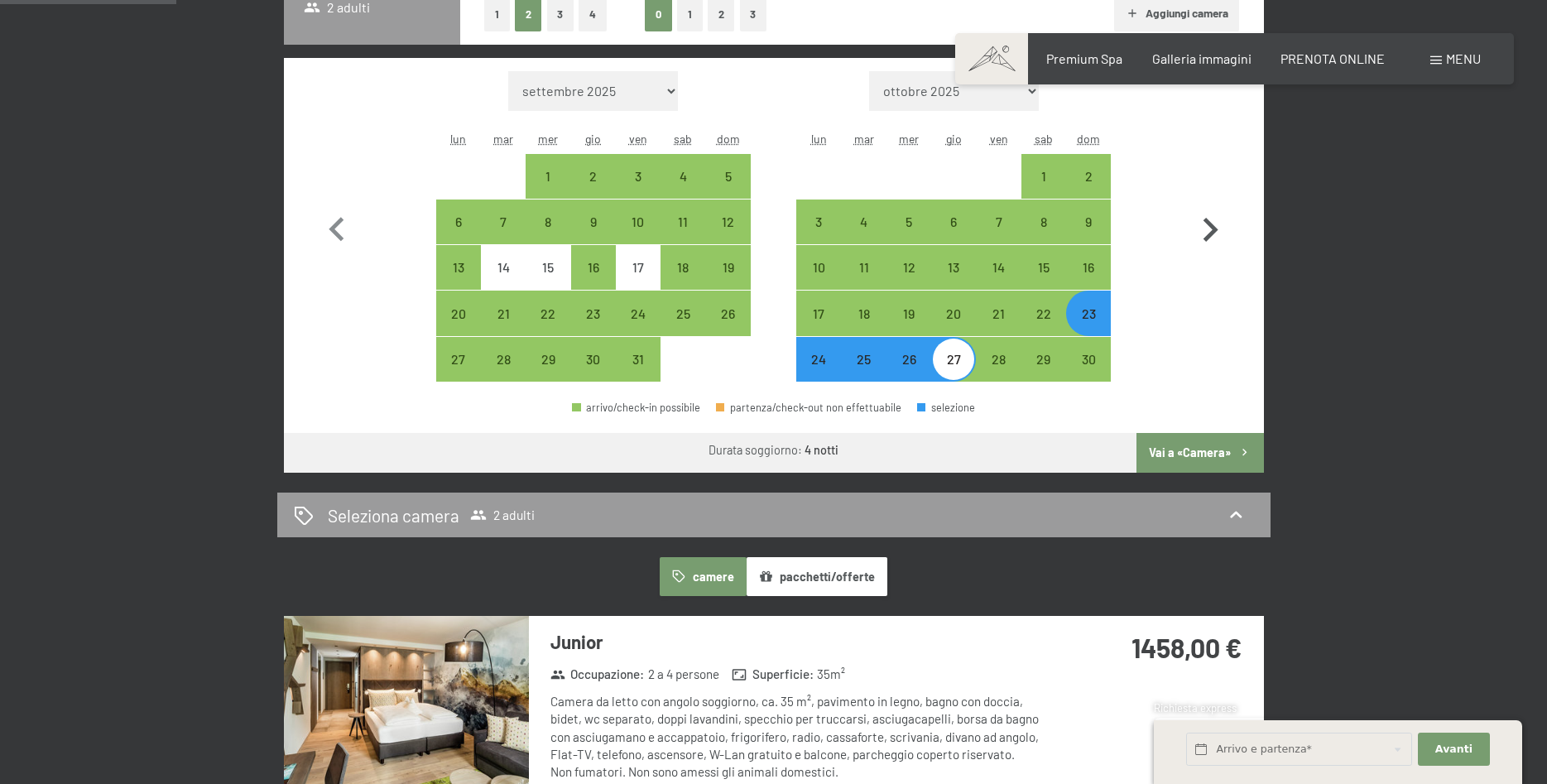
click at [1215, 234] on icon "button" at bounding box center [1210, 230] width 48 height 48
select select "[DATE]"
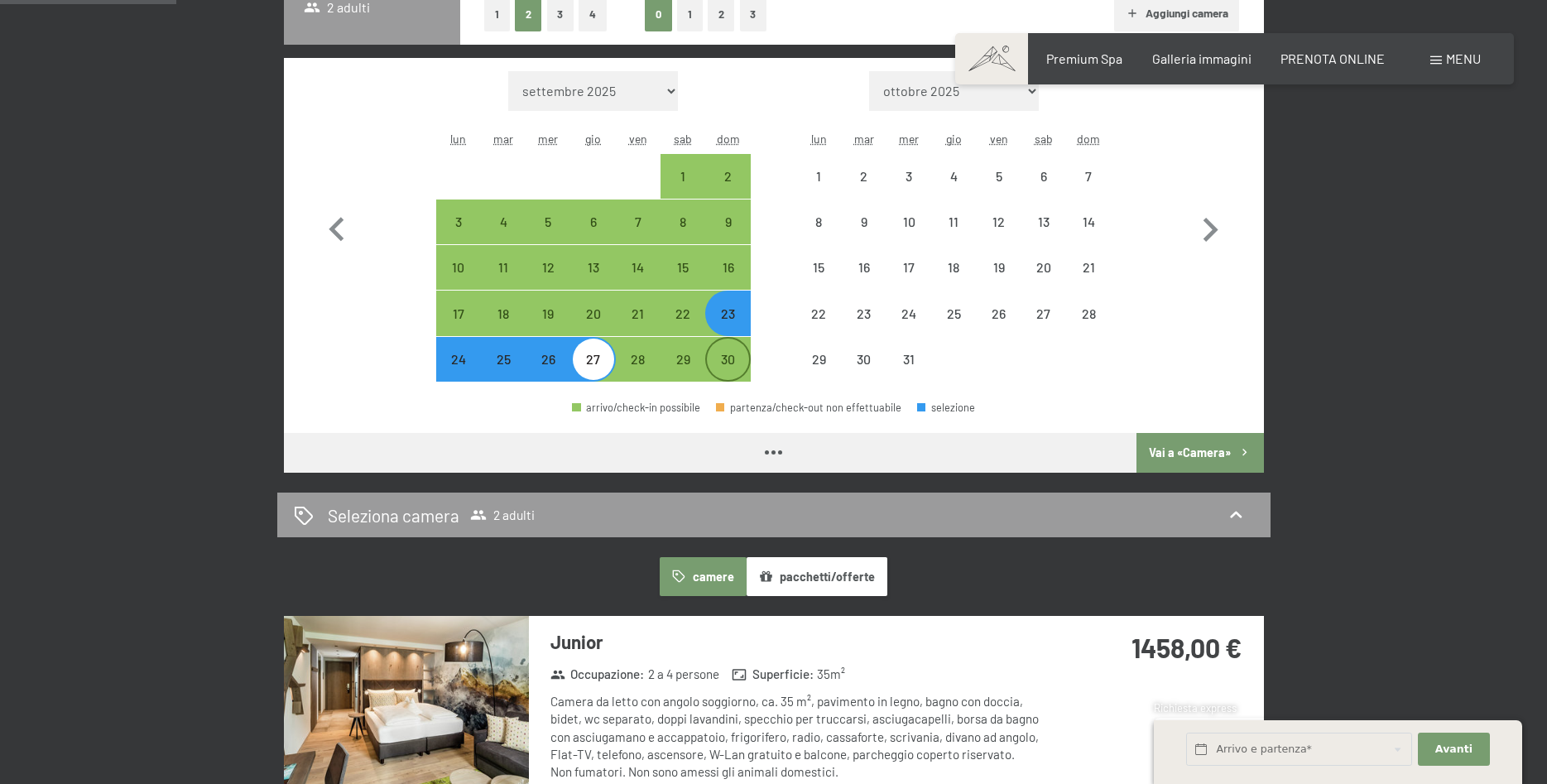
select select "[DATE]"
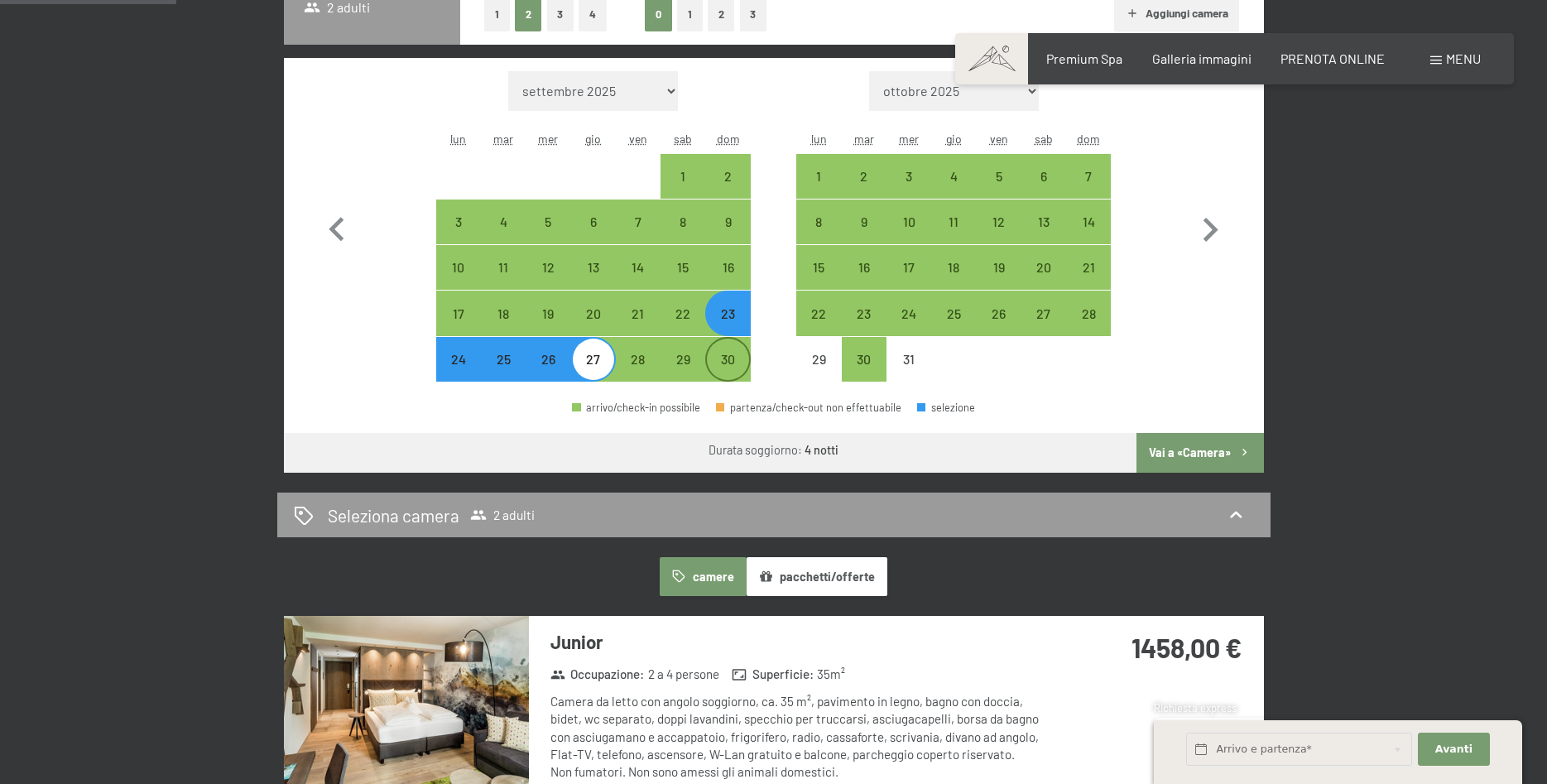
click at [742, 355] on div "30" at bounding box center [728, 373] width 42 height 42
select select "[DATE]"
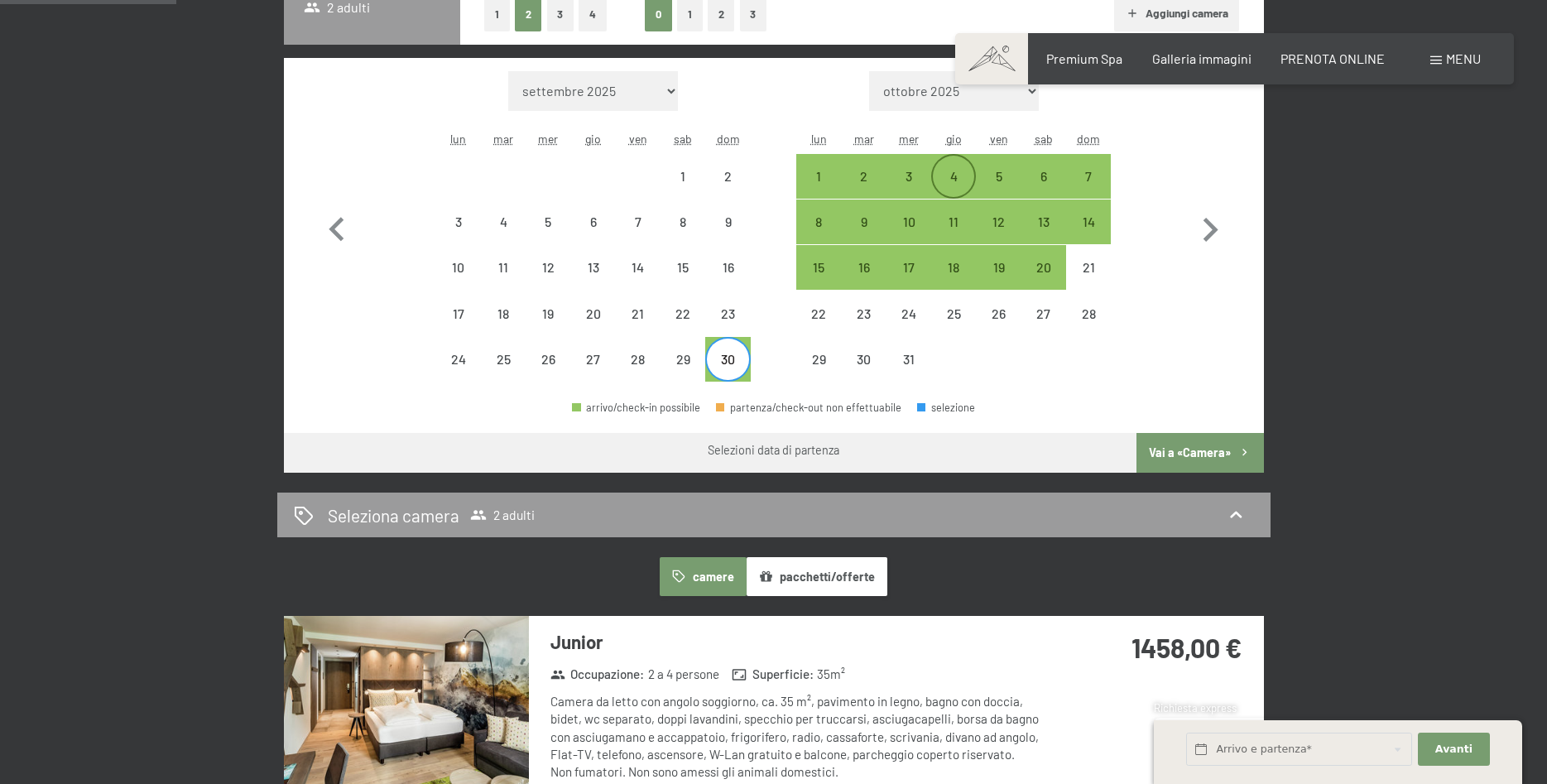
click at [953, 170] on div "4" at bounding box center [953, 190] width 42 height 42
select select "[DATE]"
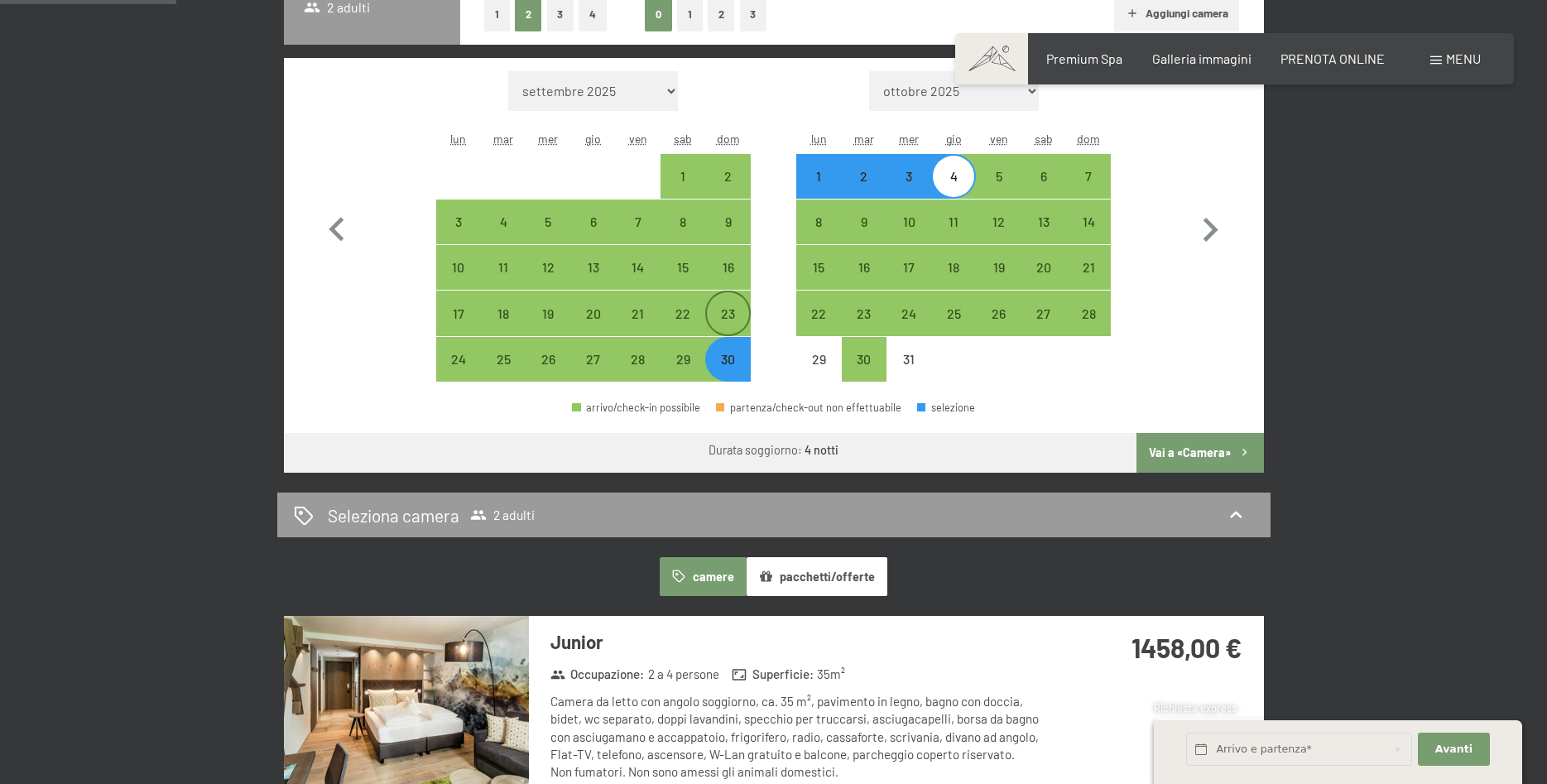
click at [728, 309] on div "23" at bounding box center [728, 327] width 42 height 42
select select "[DATE]"
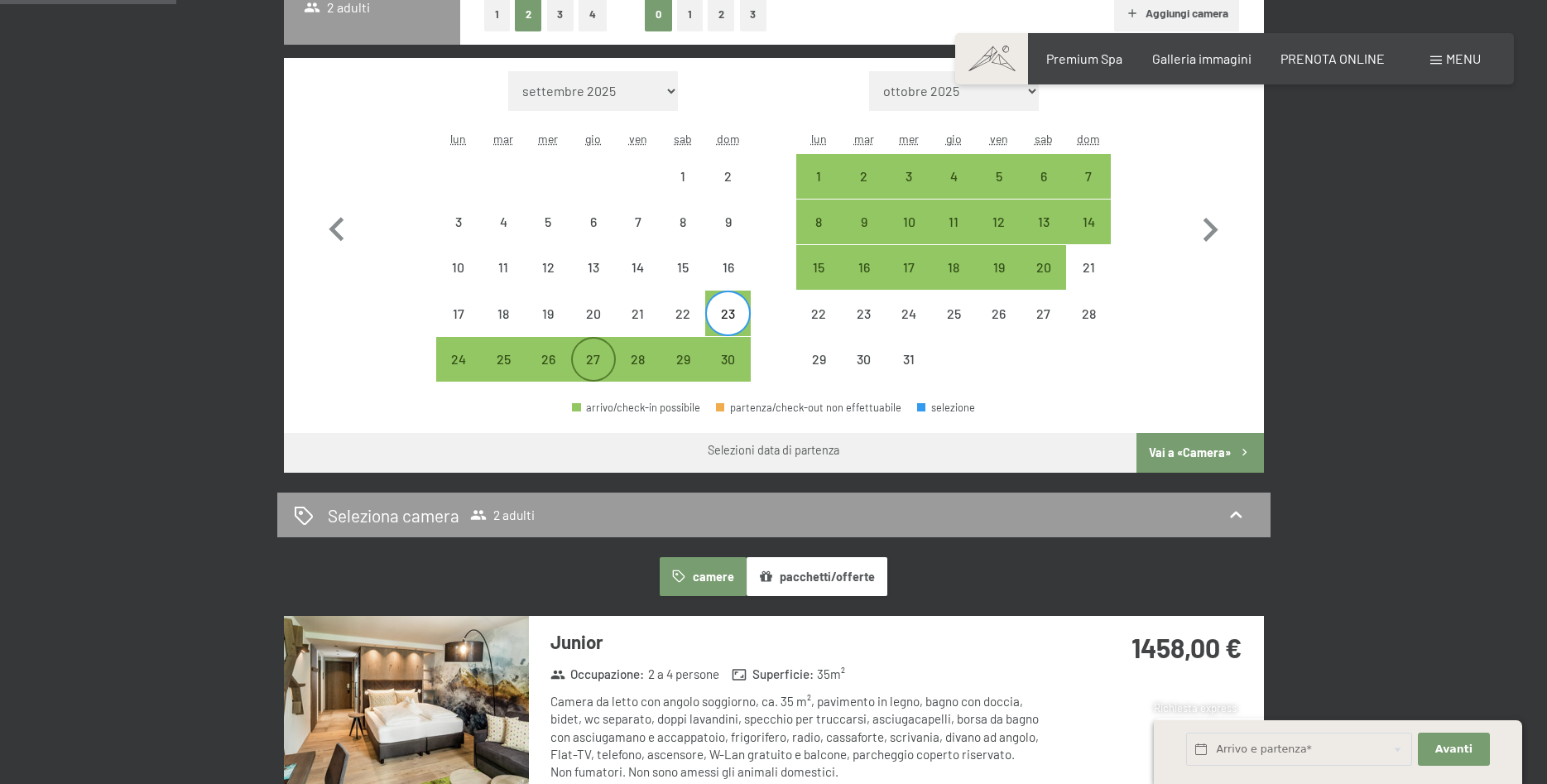
click at [590, 359] on div "27" at bounding box center [594, 373] width 42 height 42
select select "[DATE]"
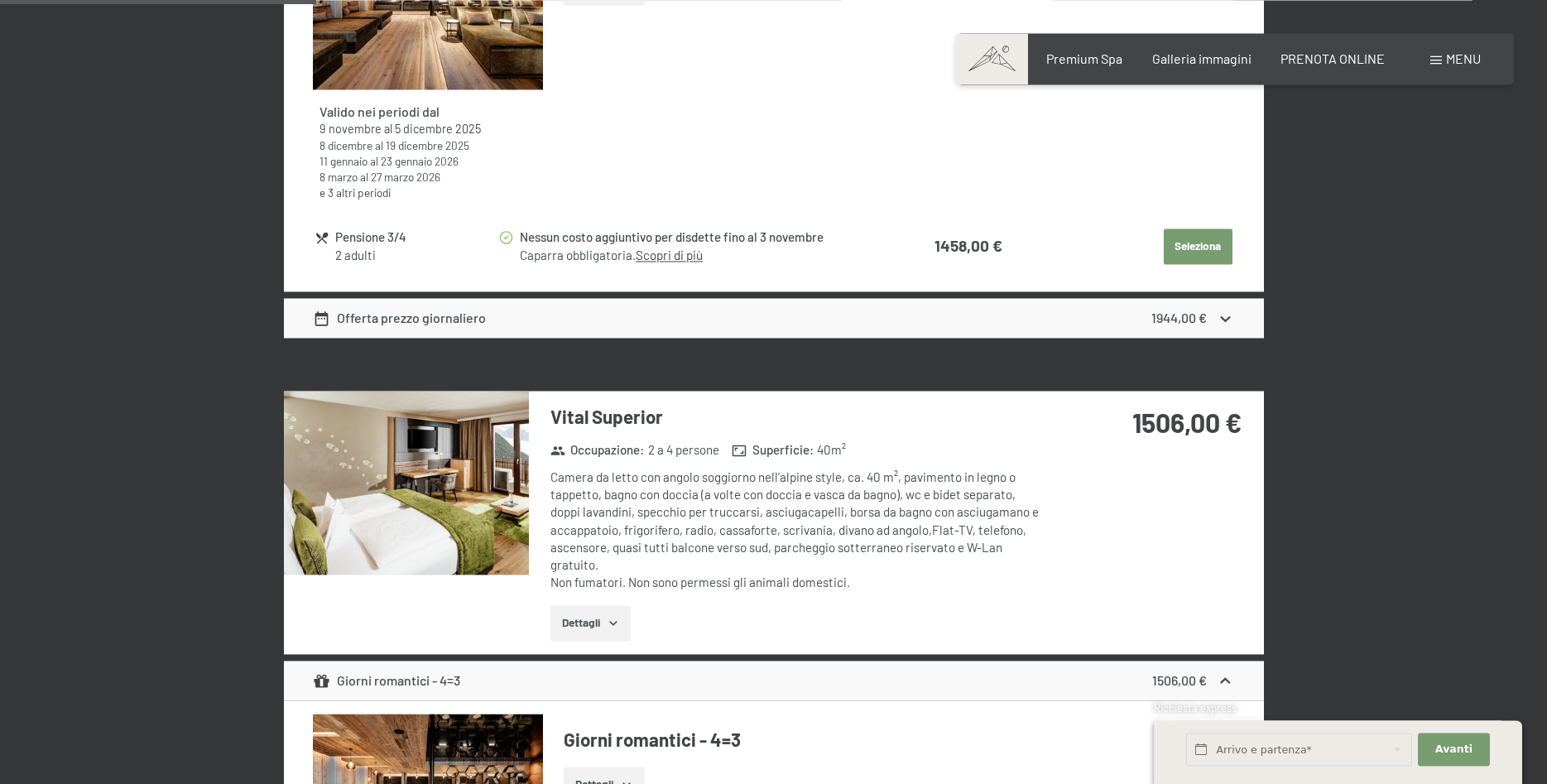
scroll to position [1520, 0]
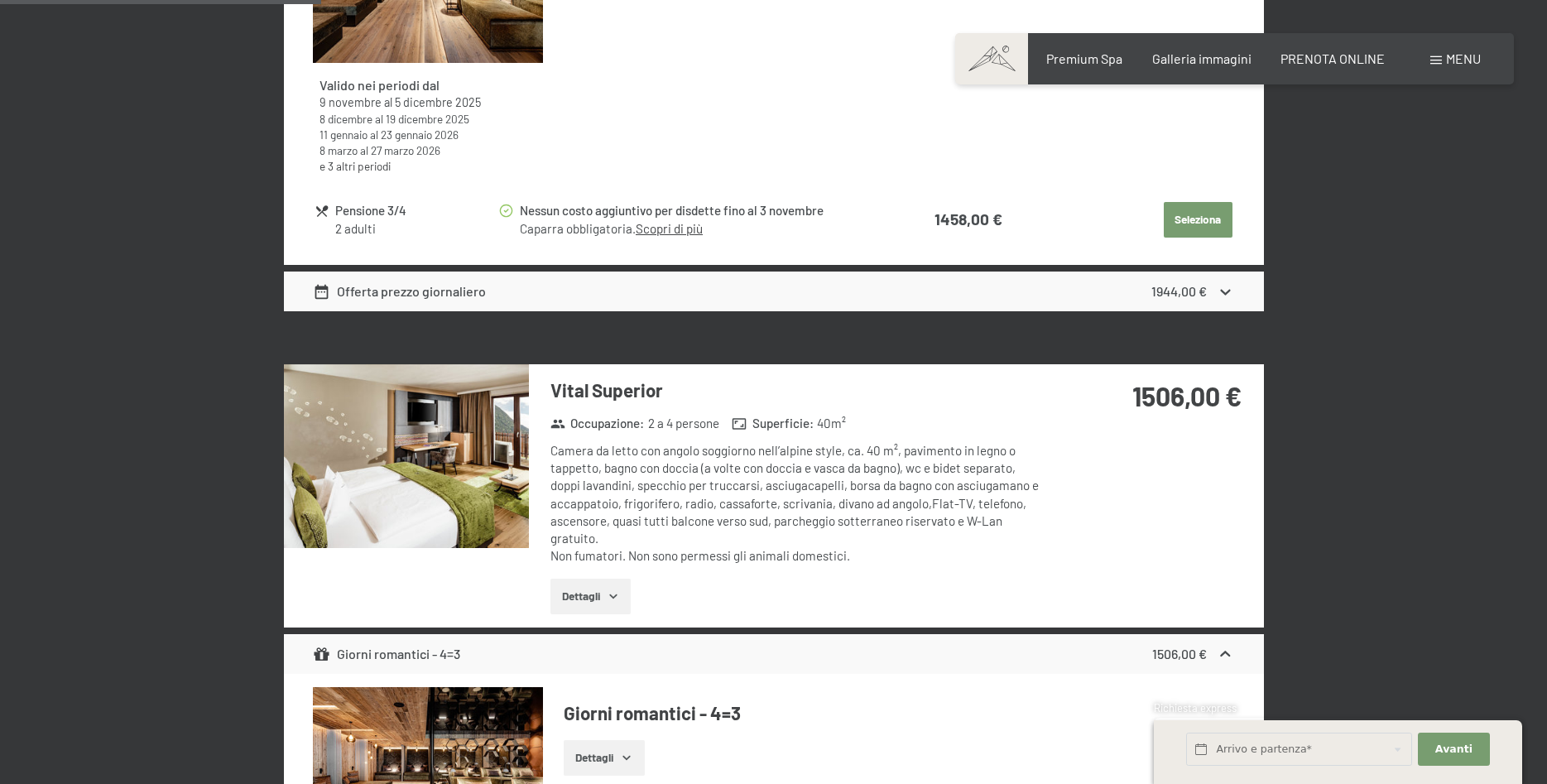
click at [602, 594] on button "Dettagli" at bounding box center [590, 596] width 80 height 36
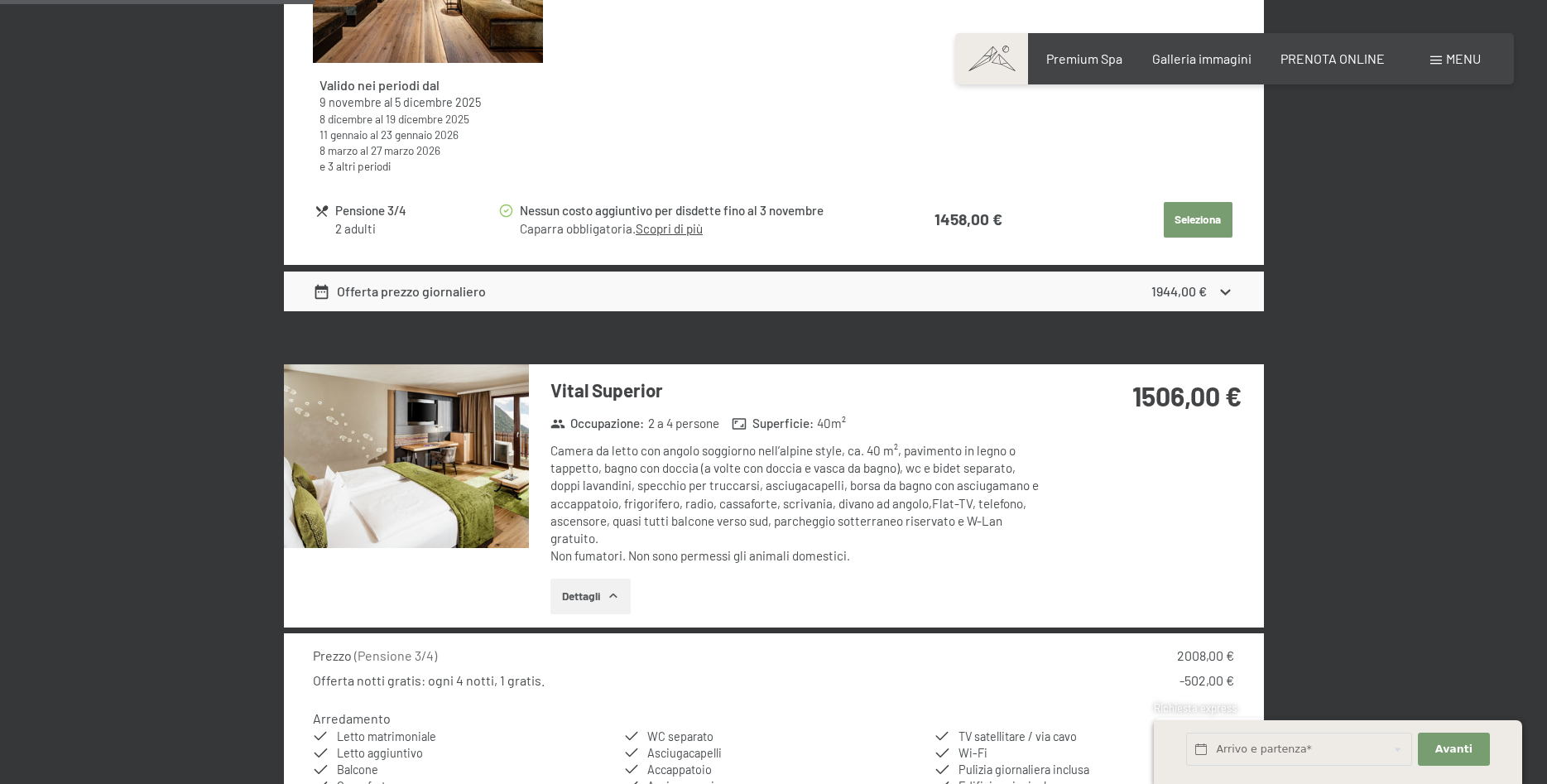
scroll to position [1773, 0]
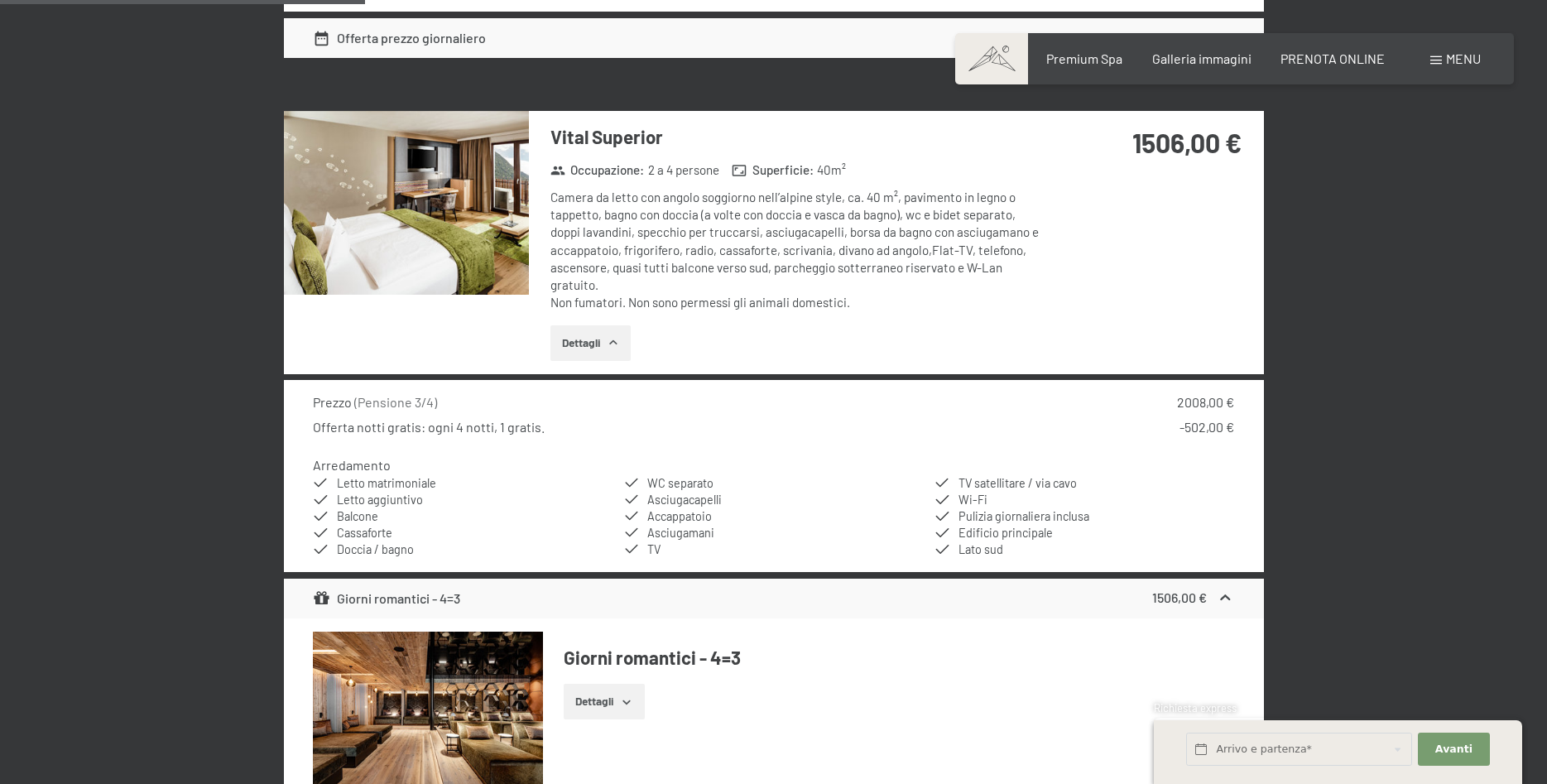
click at [442, 223] on img at bounding box center [406, 202] width 245 height 184
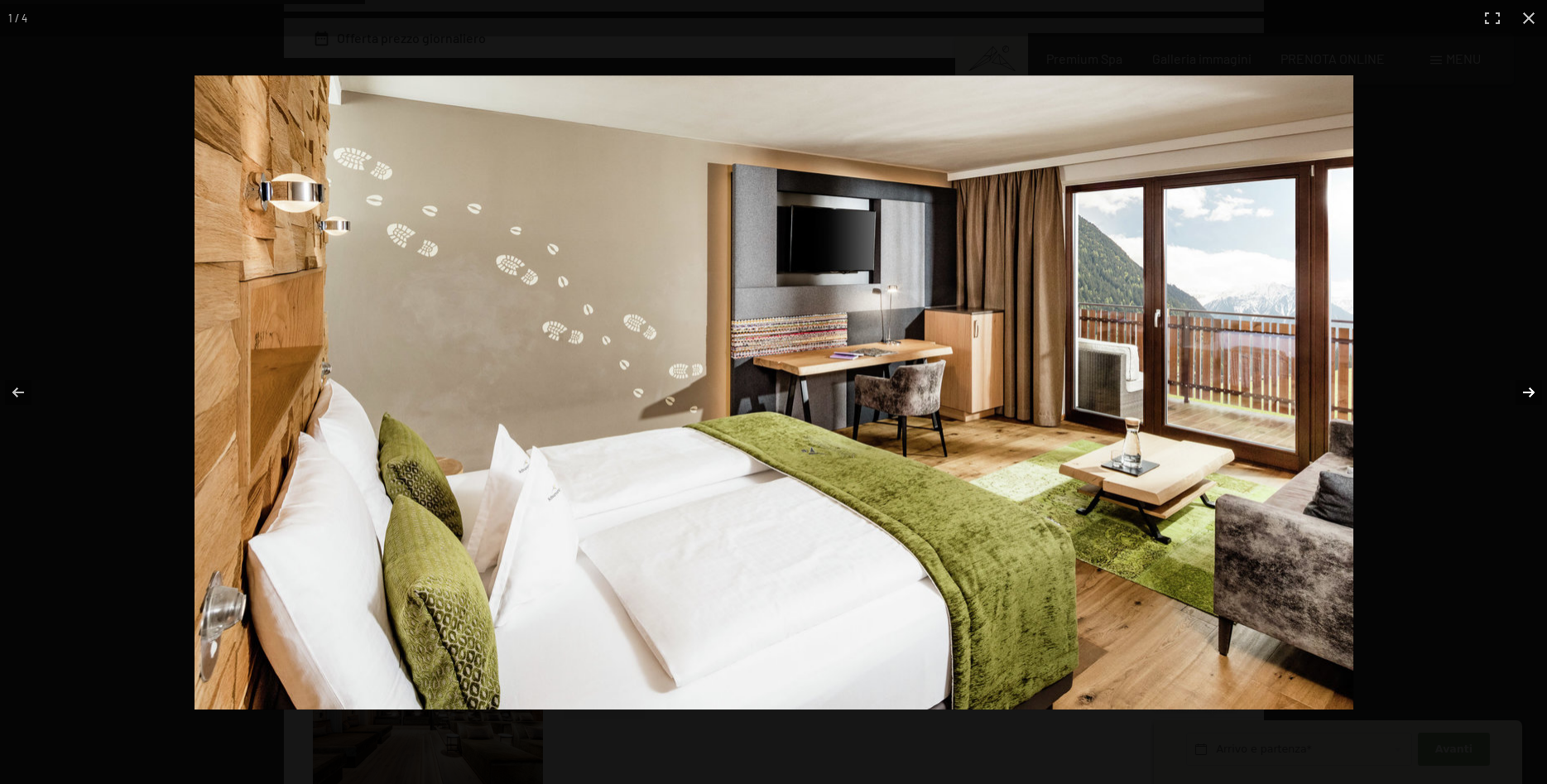
click at [1530, 384] on button "button" at bounding box center [1518, 393] width 58 height 83
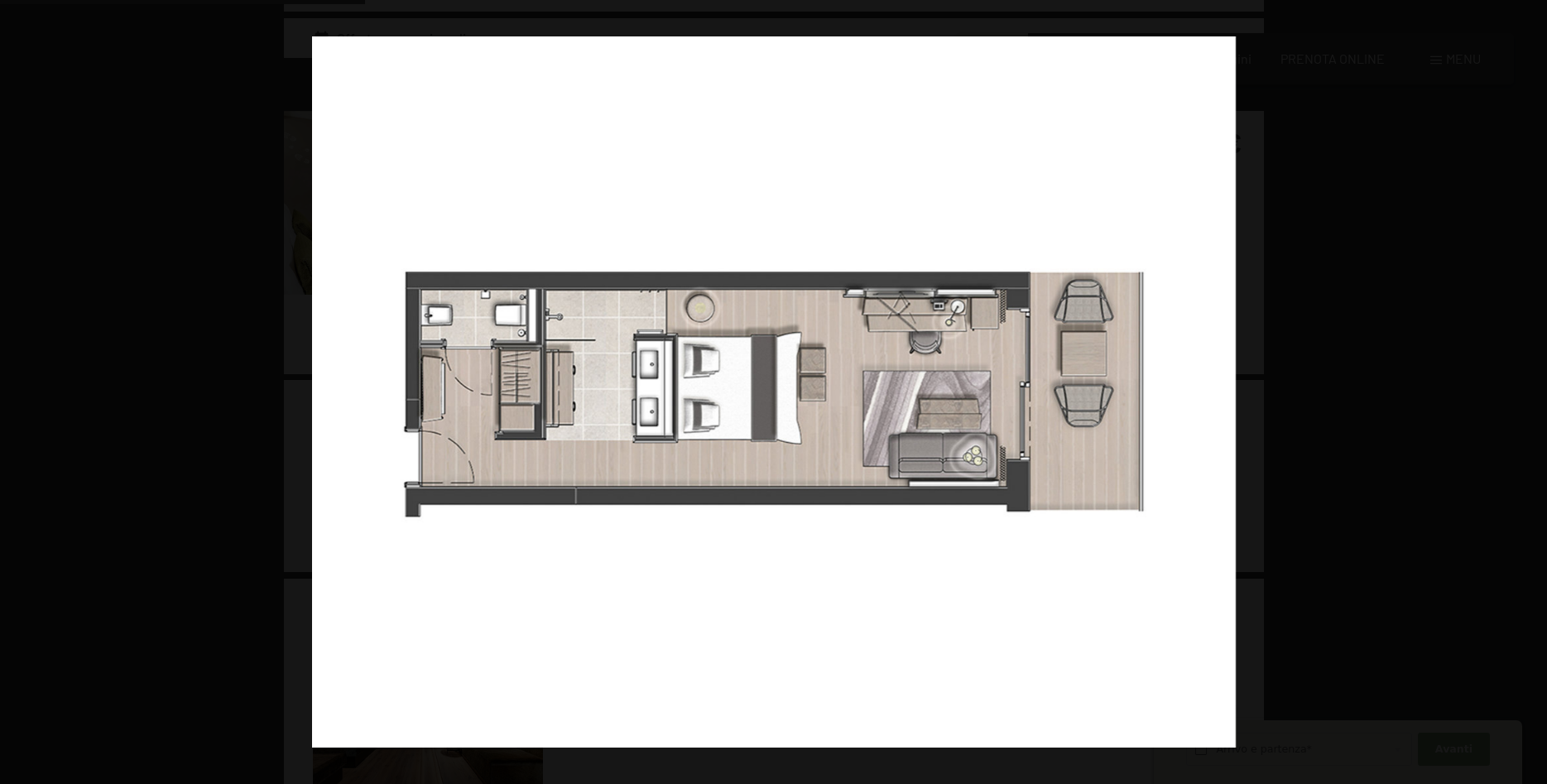
click at [1530, 384] on button "button" at bounding box center [1518, 393] width 58 height 83
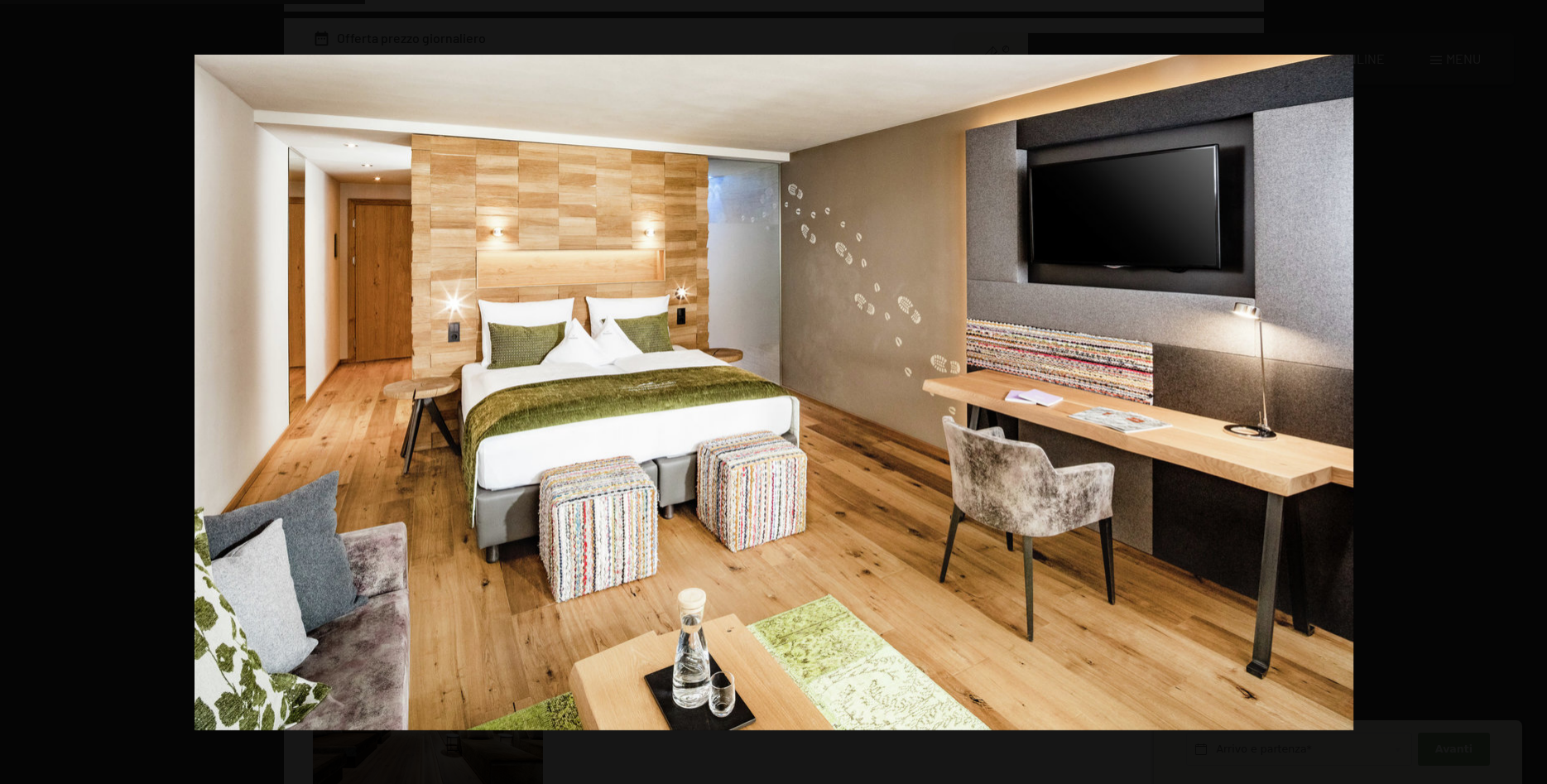
click at [1530, 384] on button "button" at bounding box center [1518, 393] width 58 height 83
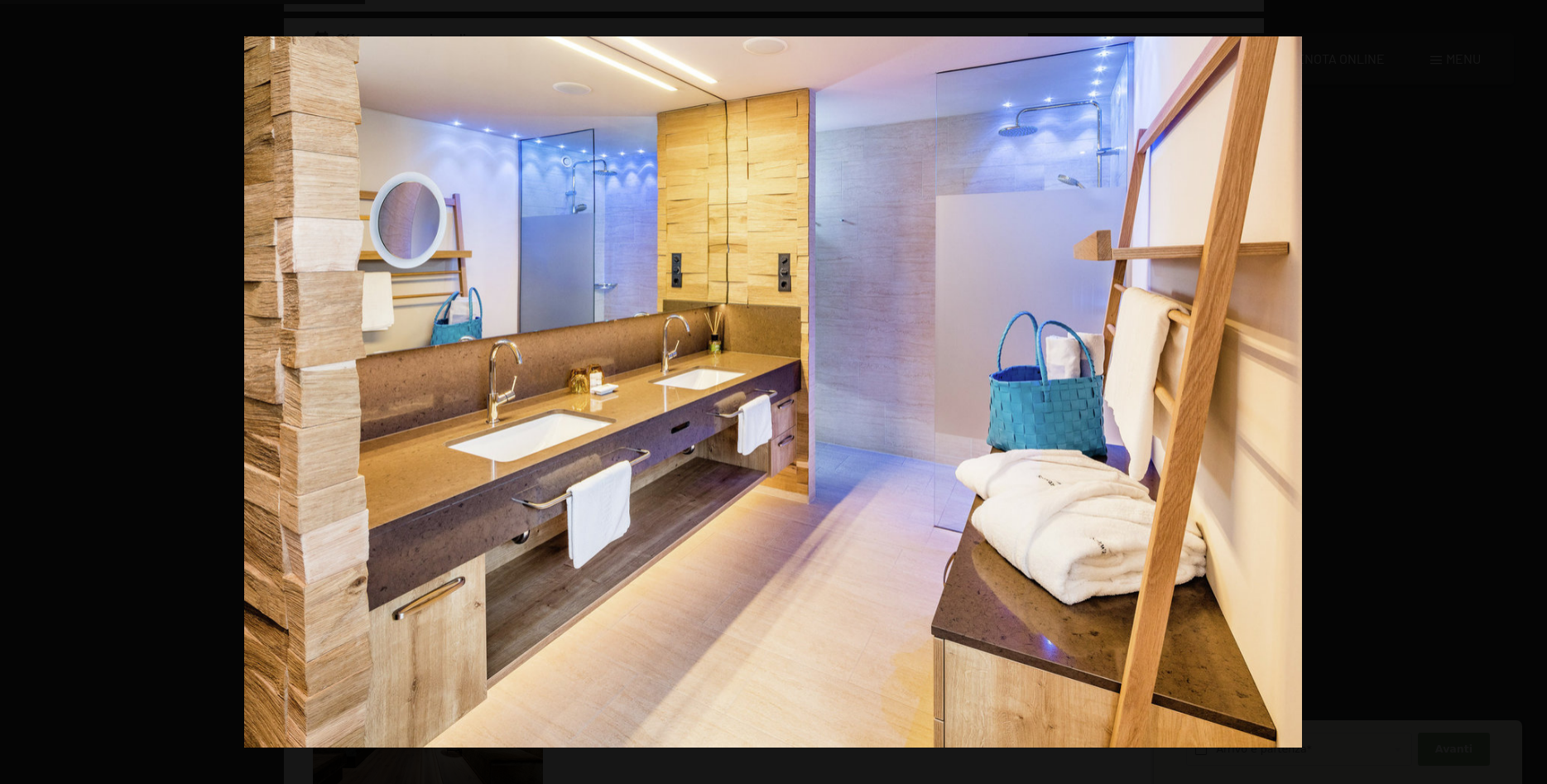
click at [1530, 384] on button "button" at bounding box center [1518, 393] width 58 height 83
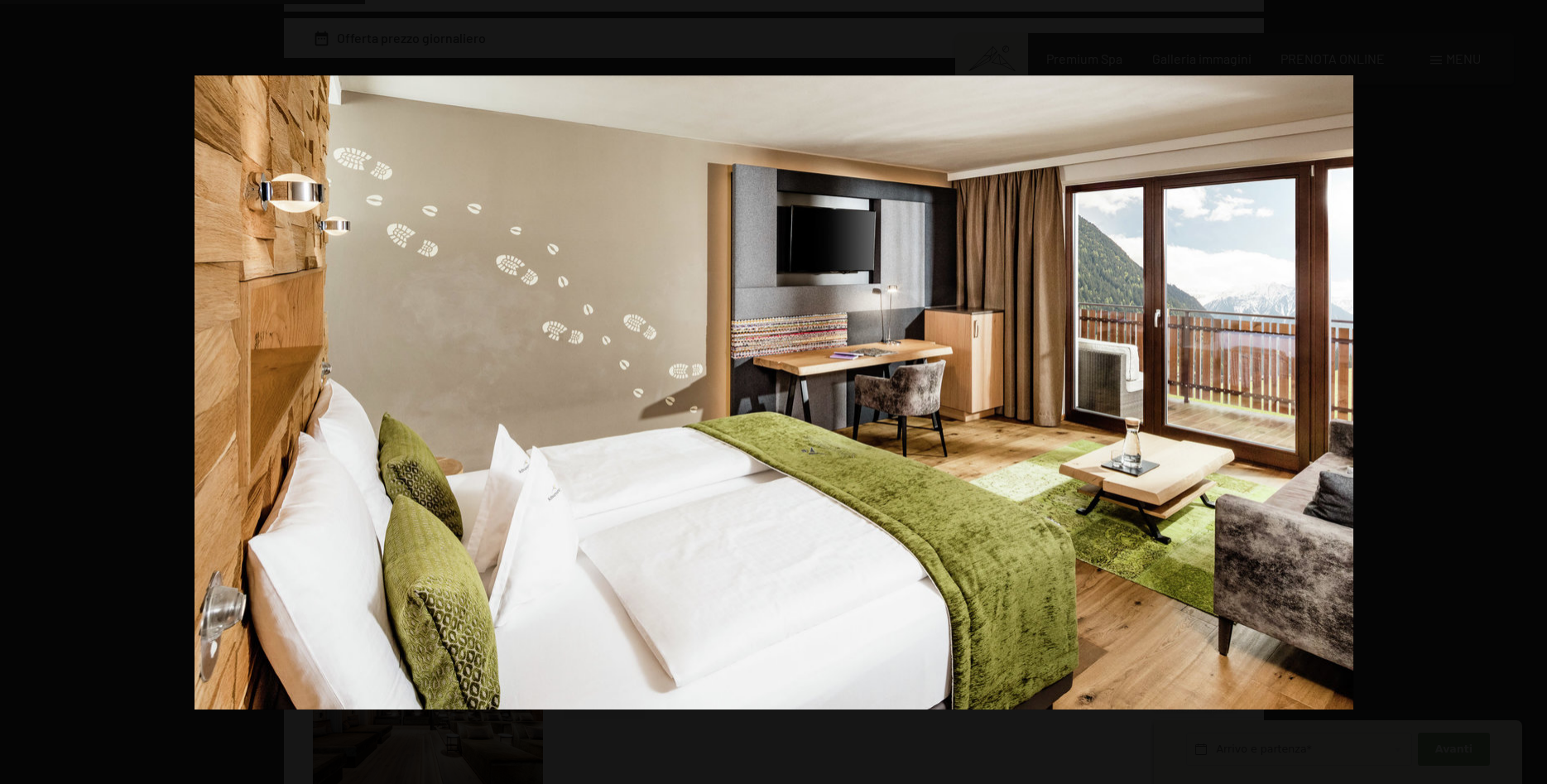
click at [1530, 384] on button "button" at bounding box center [1518, 393] width 58 height 83
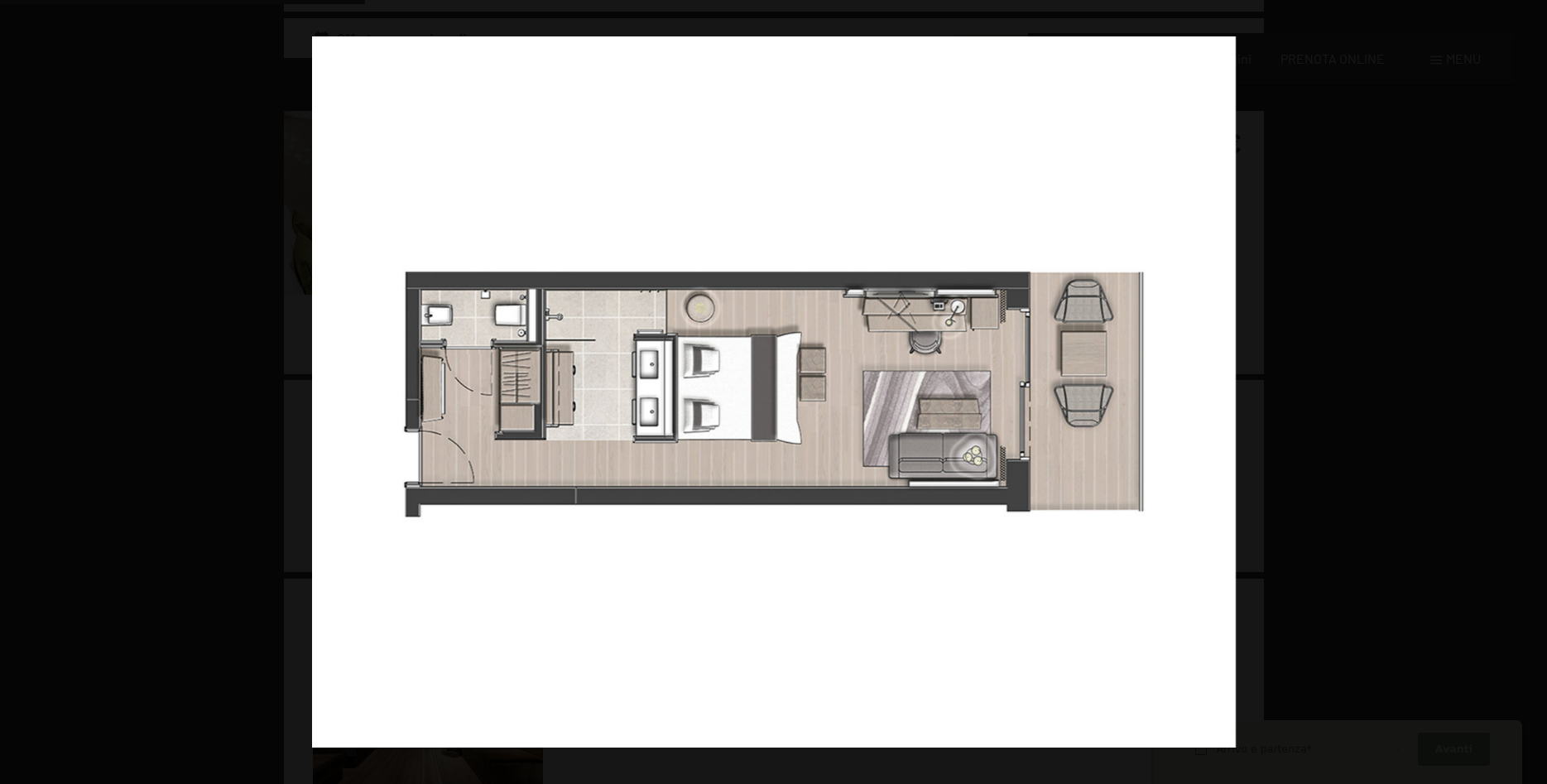
click at [1530, 384] on button "button" at bounding box center [1518, 393] width 58 height 83
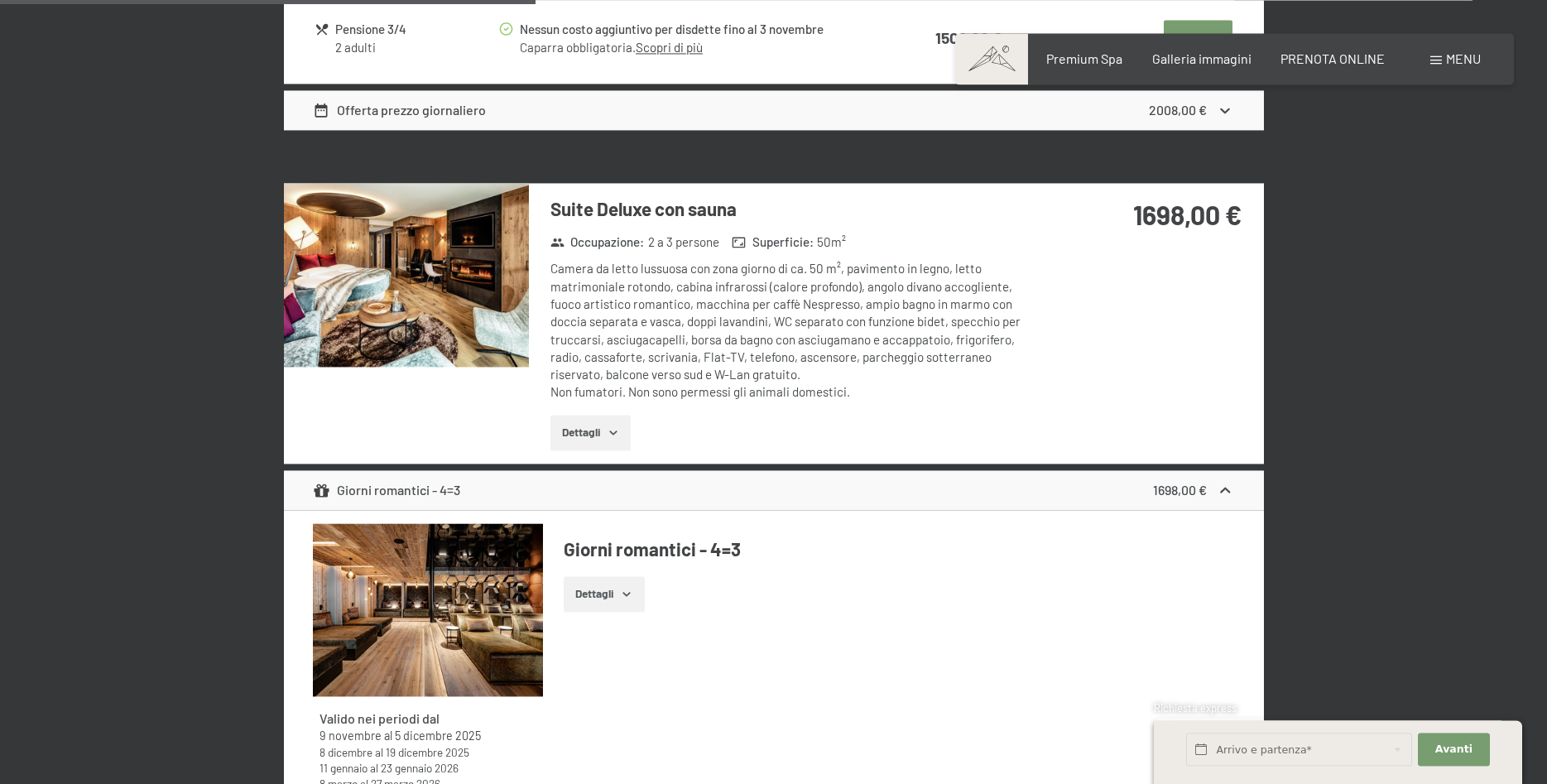
scroll to position [2702, 0]
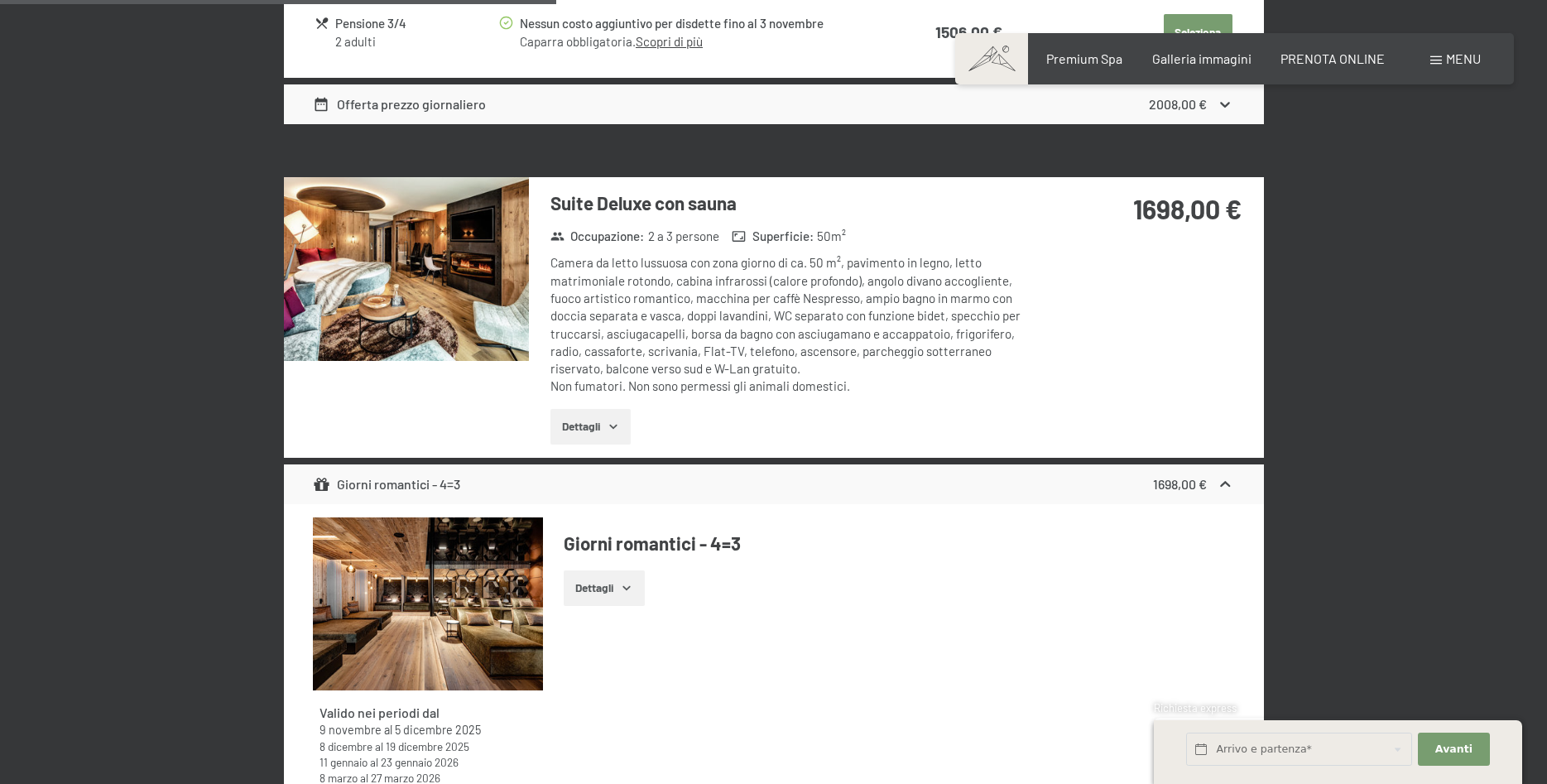
click at [464, 306] on img at bounding box center [406, 269] width 245 height 184
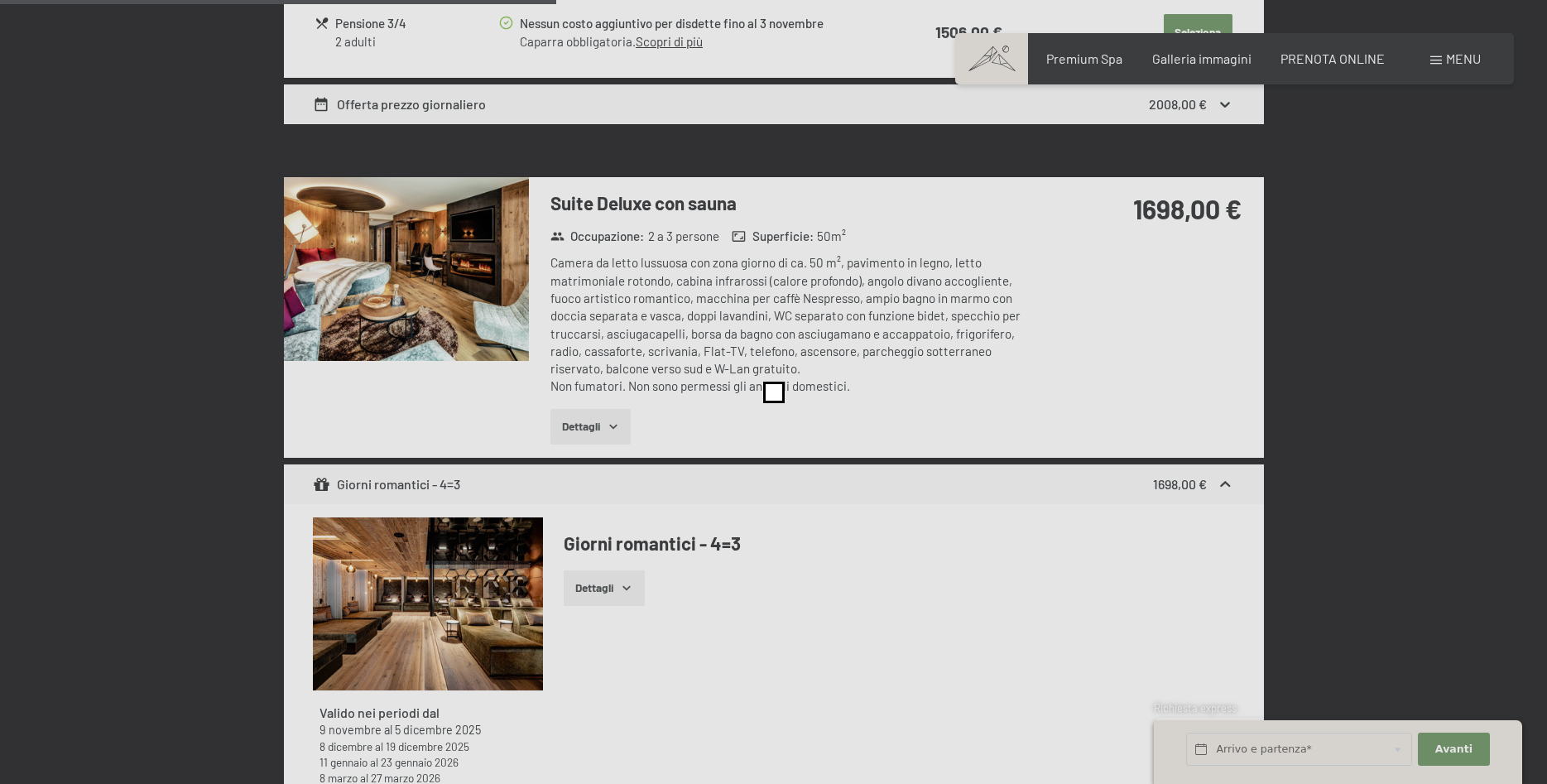
scroll to position [2701, 0]
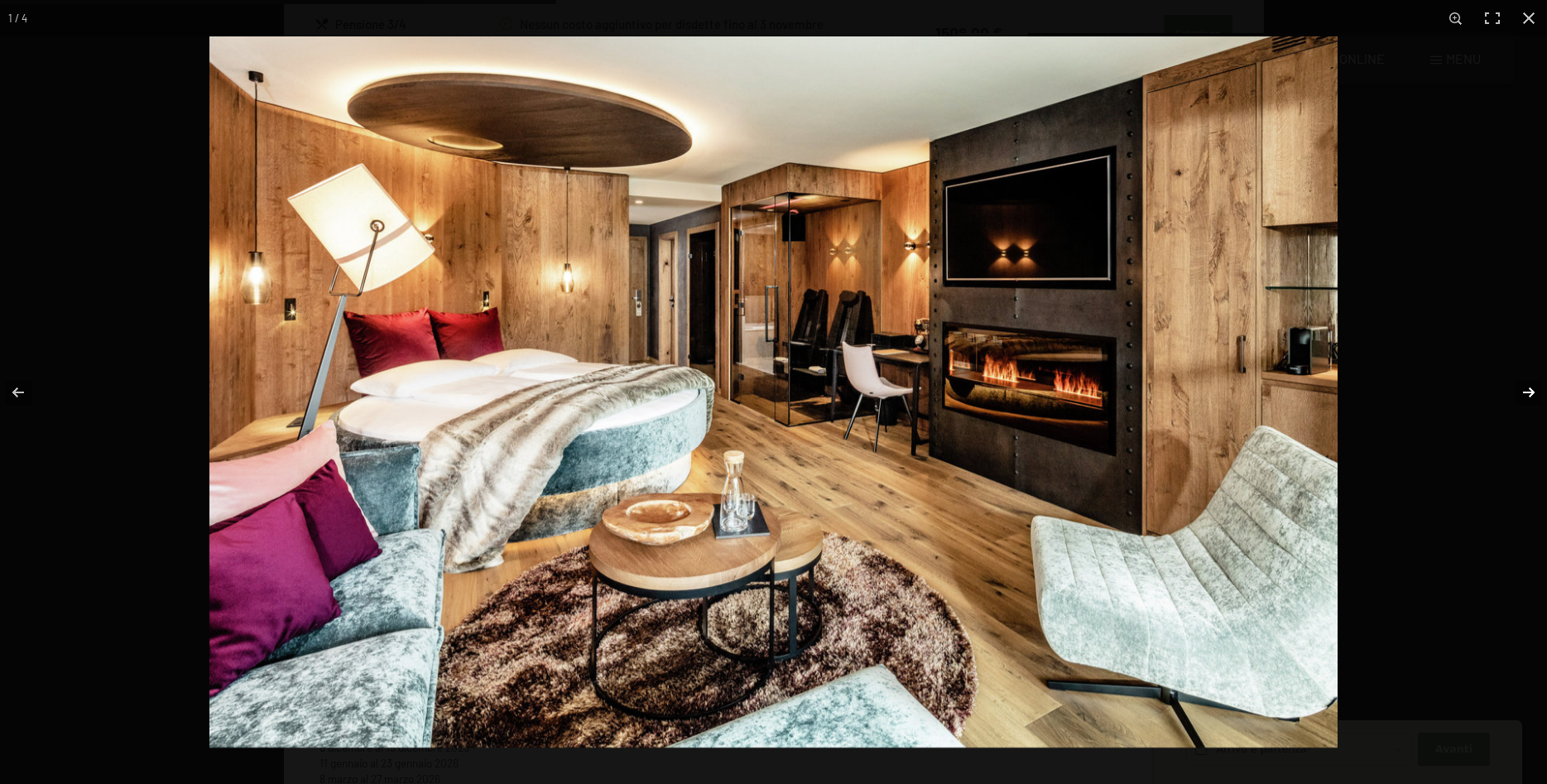
click at [1521, 391] on button "button" at bounding box center [1518, 393] width 58 height 83
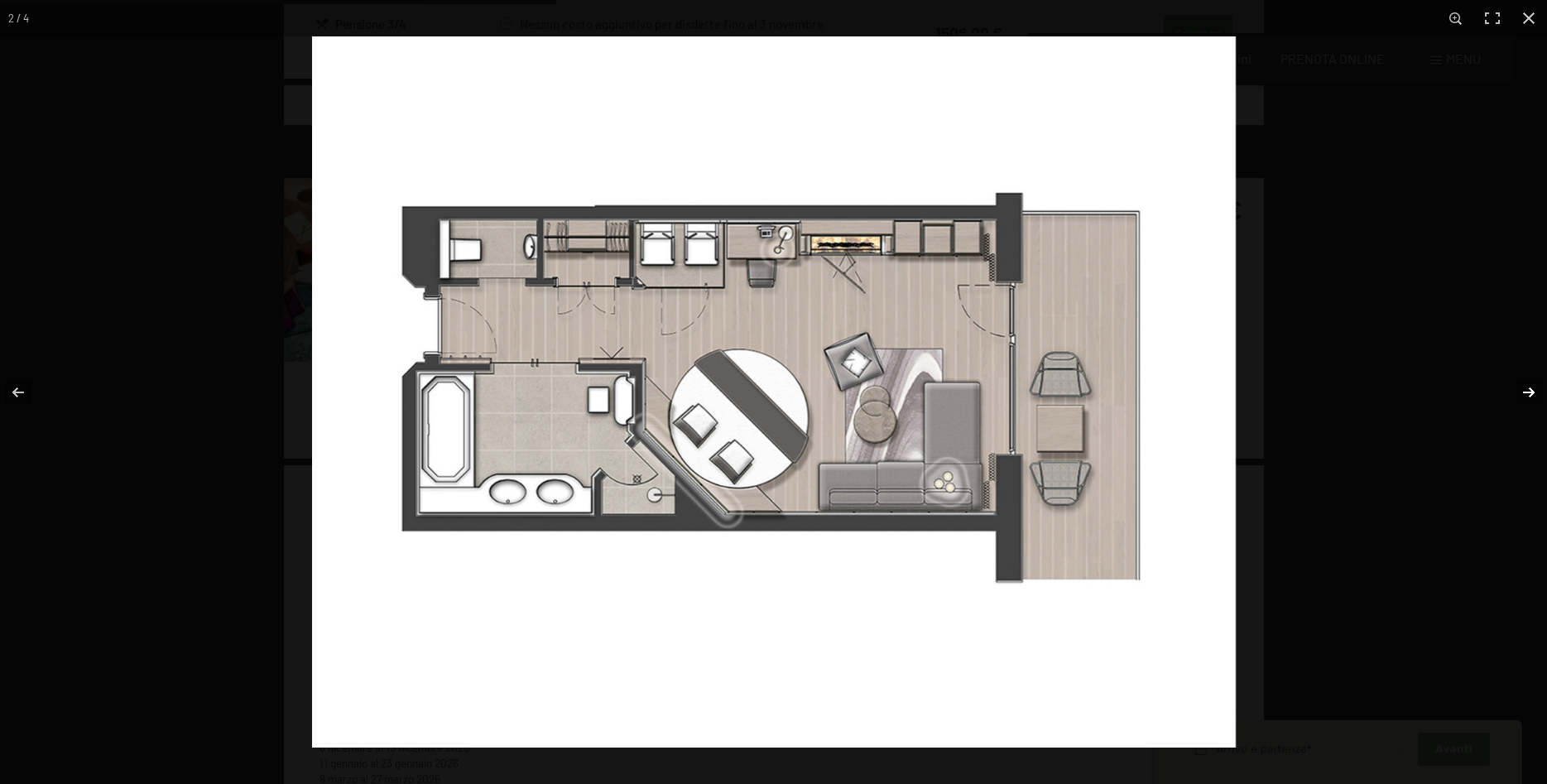
click at [1521, 391] on button "button" at bounding box center [1518, 393] width 58 height 83
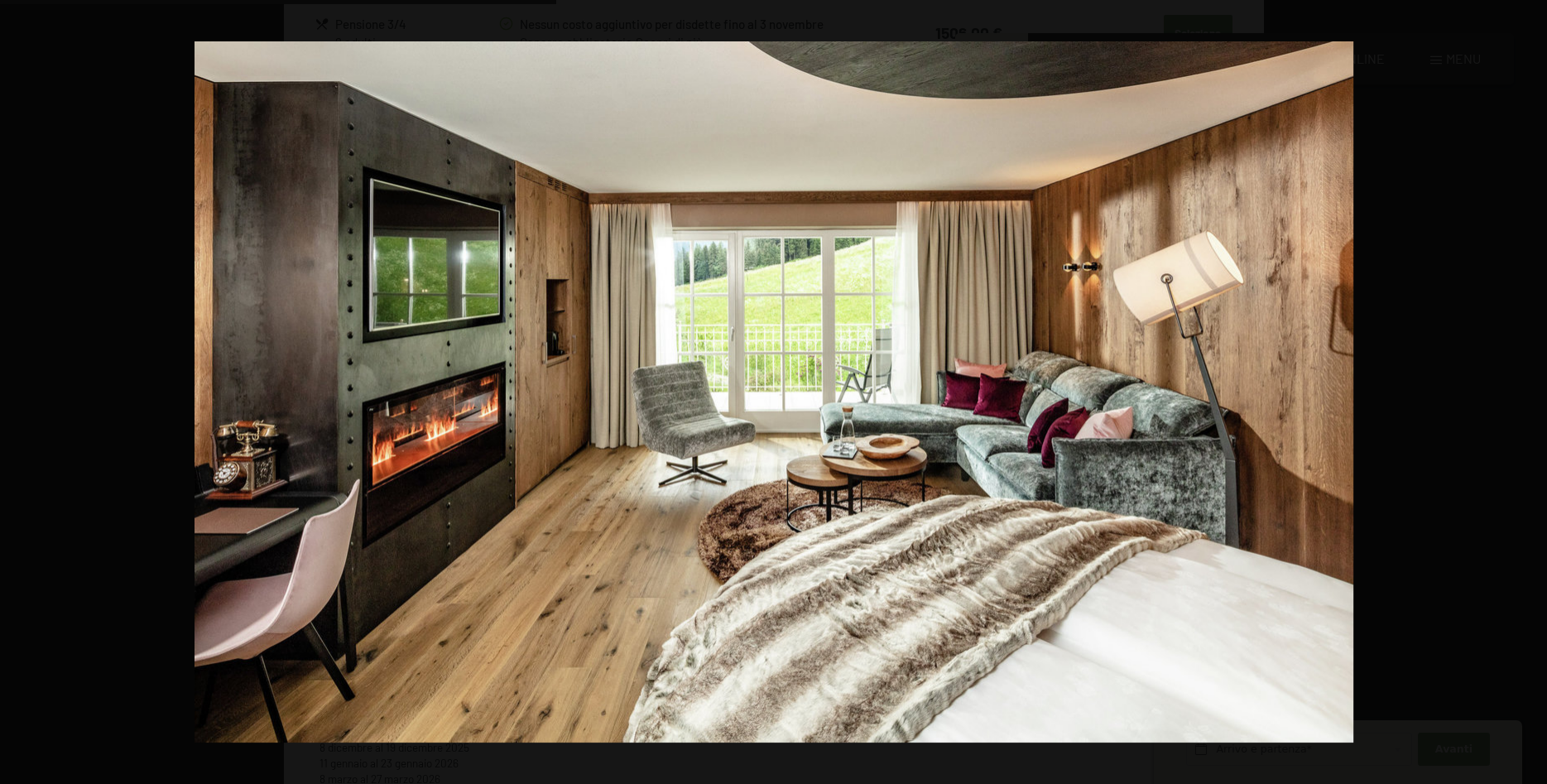
click at [1521, 391] on button "button" at bounding box center [1518, 393] width 58 height 83
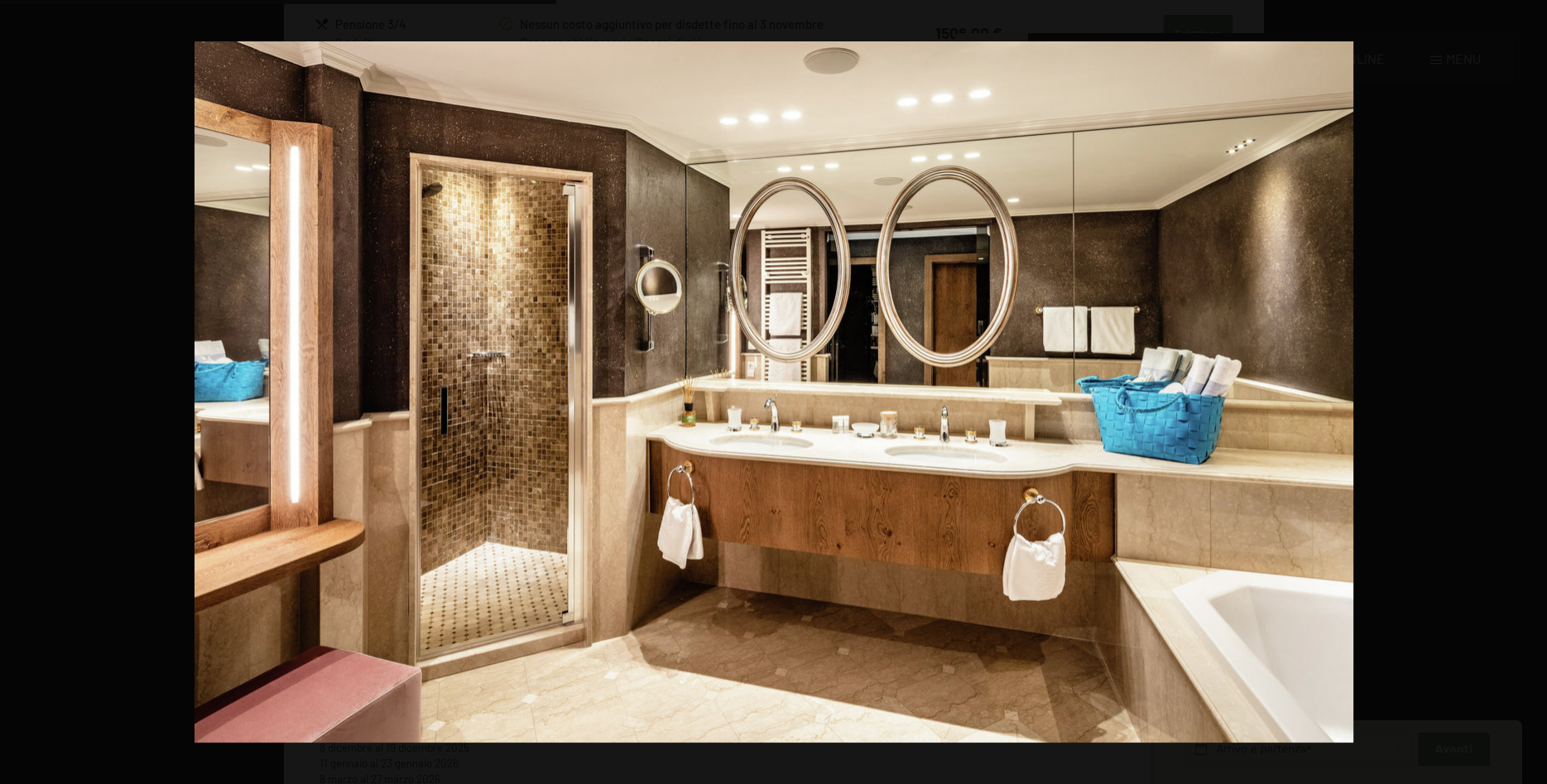
click at [1521, 391] on button "button" at bounding box center [1518, 393] width 58 height 83
